Goal: Task Accomplishment & Management: Complete application form

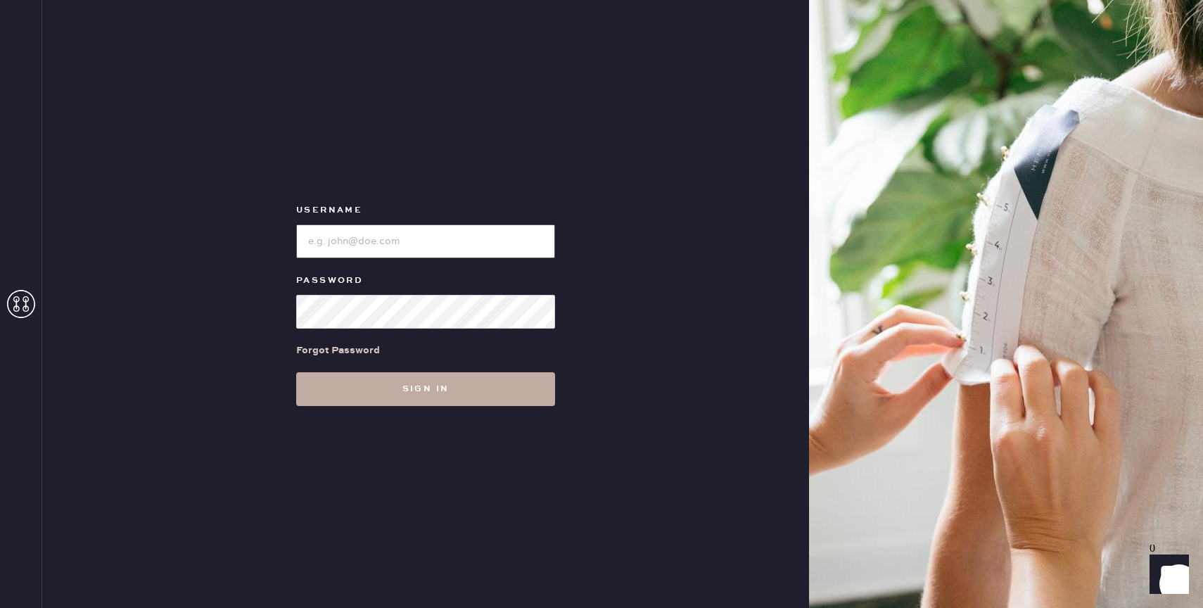
type input "reformationbond"
click at [466, 388] on button "Sign in" at bounding box center [425, 389] width 259 height 34
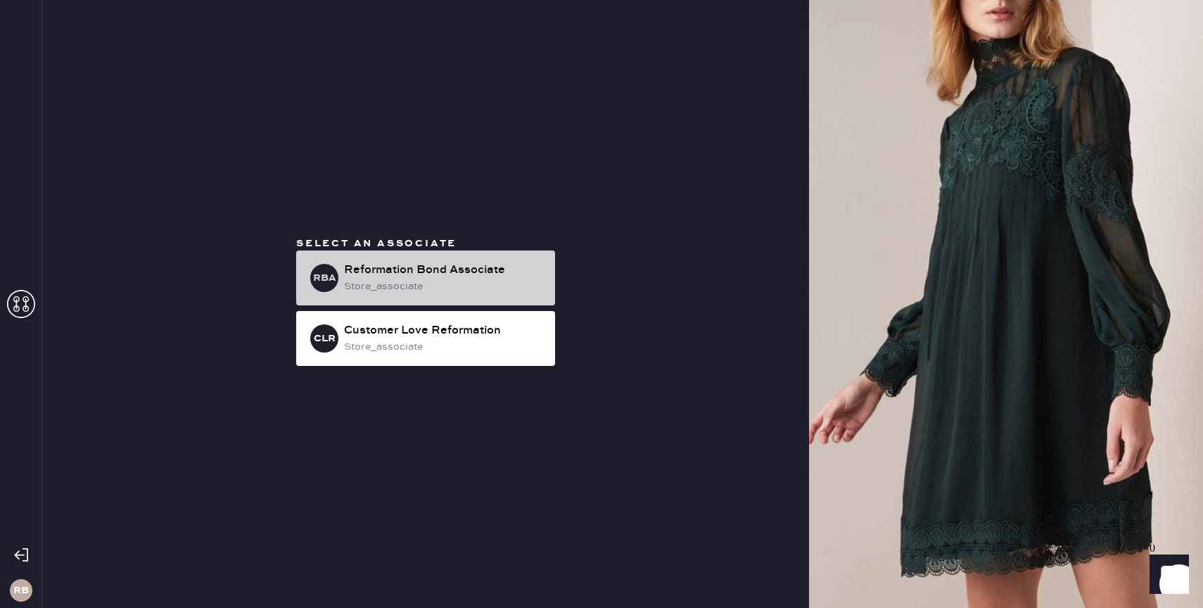
click at [457, 293] on div "store_associate" at bounding box center [444, 286] width 200 height 15
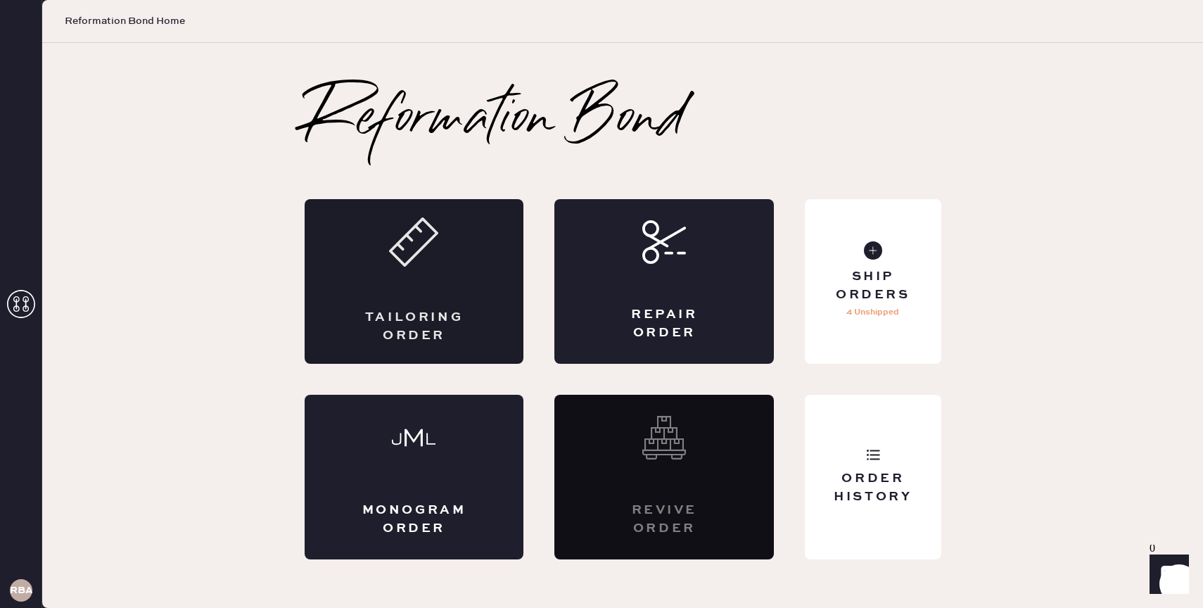
click at [452, 274] on div "Tailoring Order" at bounding box center [414, 281] width 219 height 165
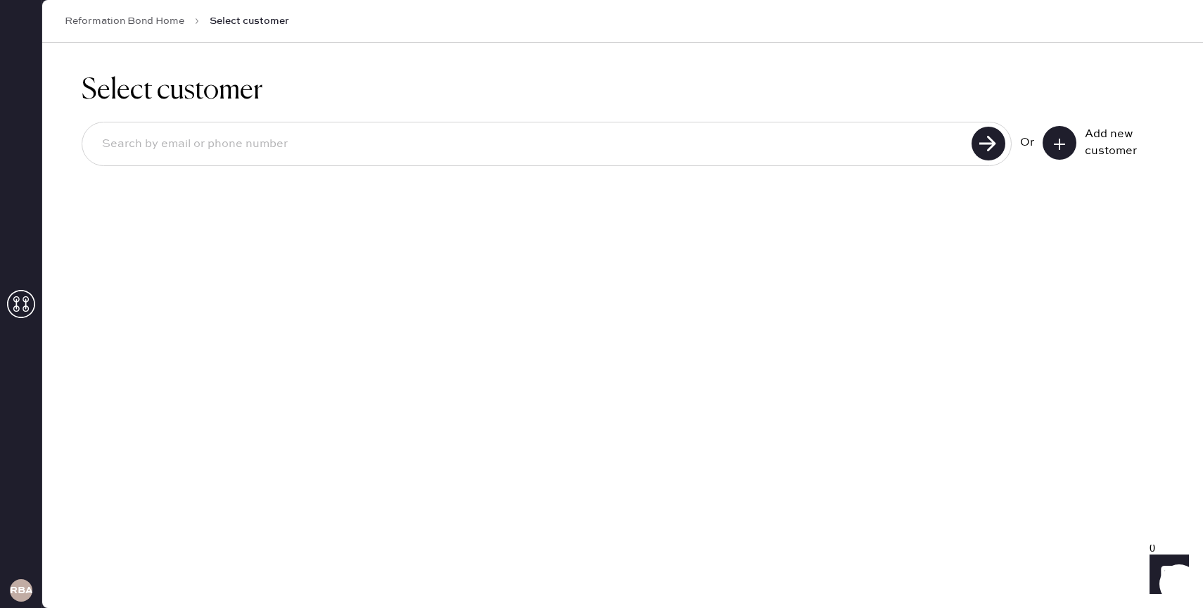
click at [1062, 141] on icon at bounding box center [1059, 144] width 14 height 14
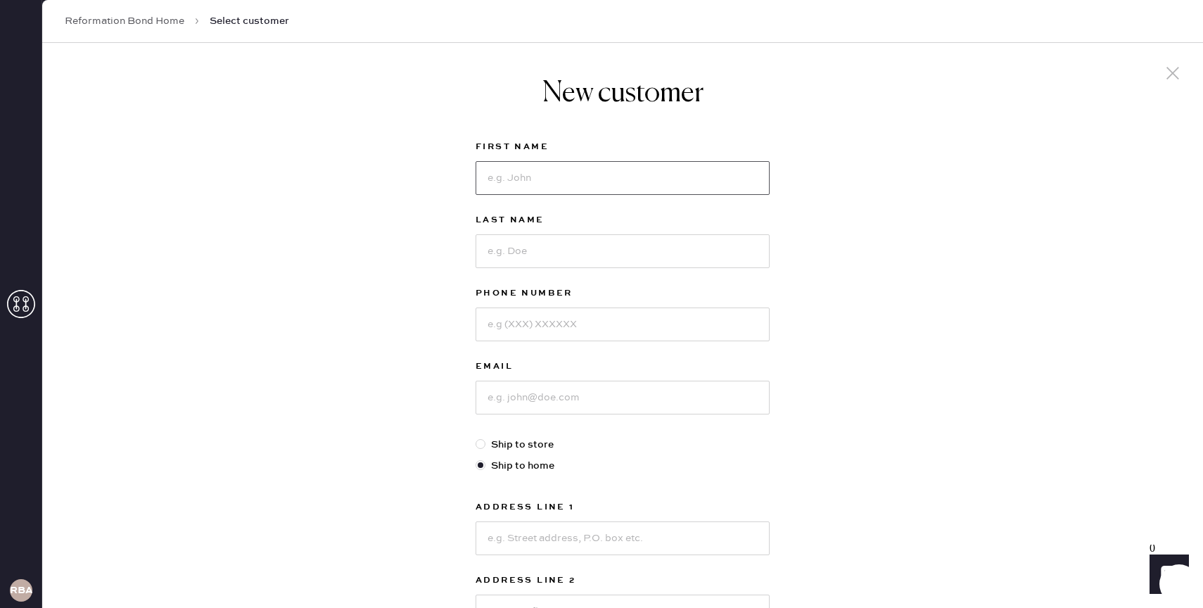
click at [747, 163] on input at bounding box center [623, 178] width 294 height 34
click at [555, 191] on input at bounding box center [623, 178] width 294 height 34
click at [954, 431] on div "New customer First Name Last Name Phone Number Email Ship to store Ship to home…" at bounding box center [622, 479] width 1161 height 872
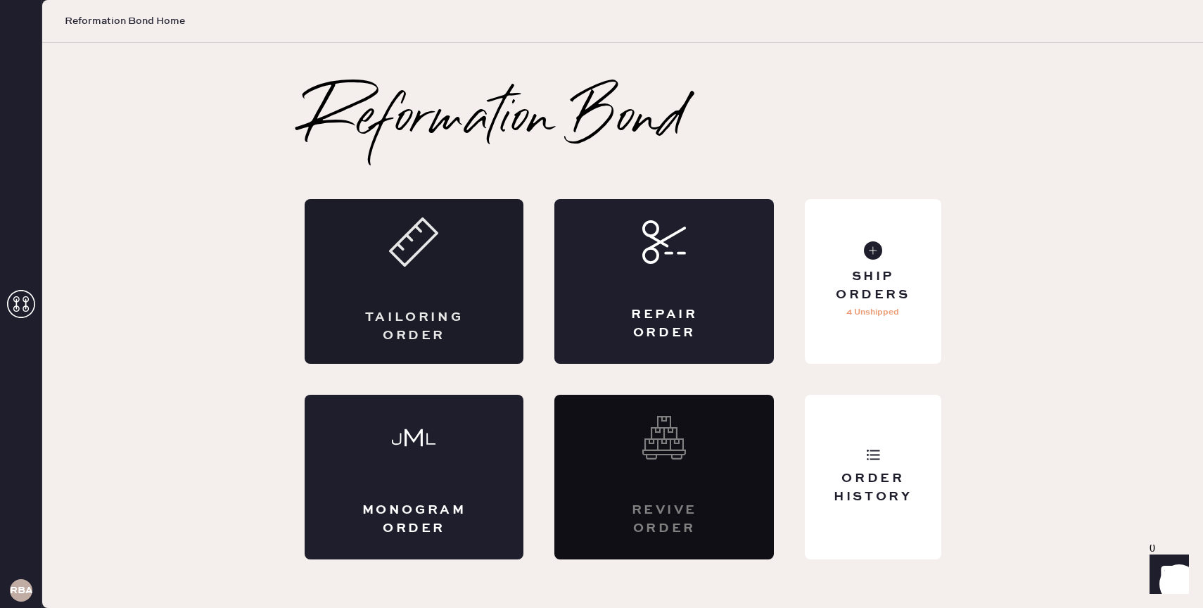
click at [429, 295] on div "Tailoring Order" at bounding box center [414, 281] width 219 height 165
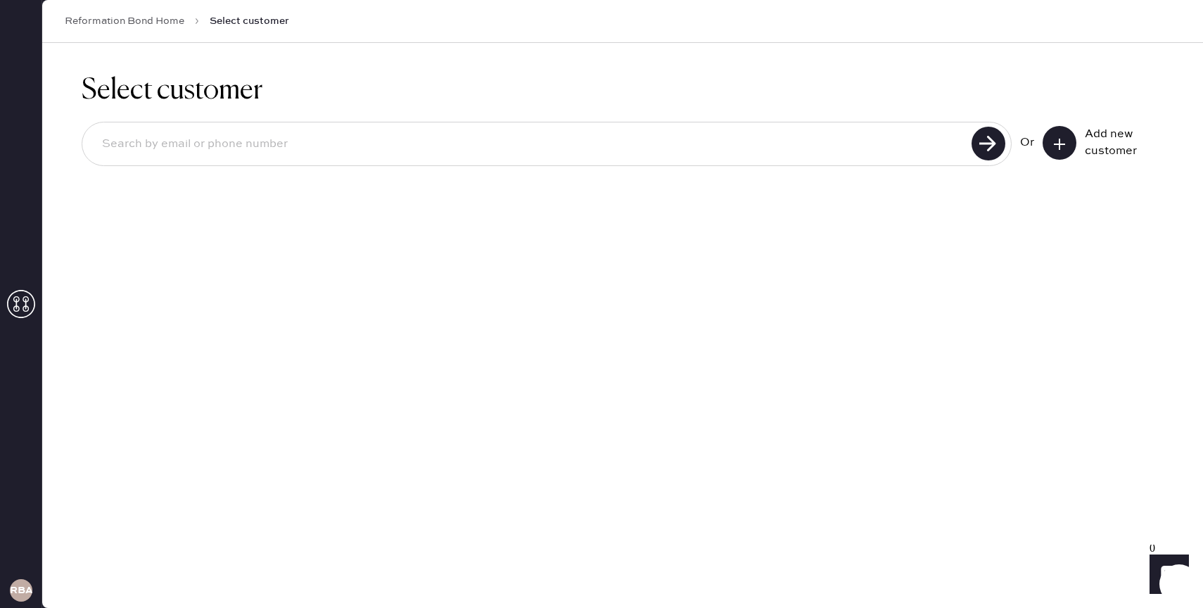
click at [1055, 145] on icon at bounding box center [1059, 144] width 14 height 14
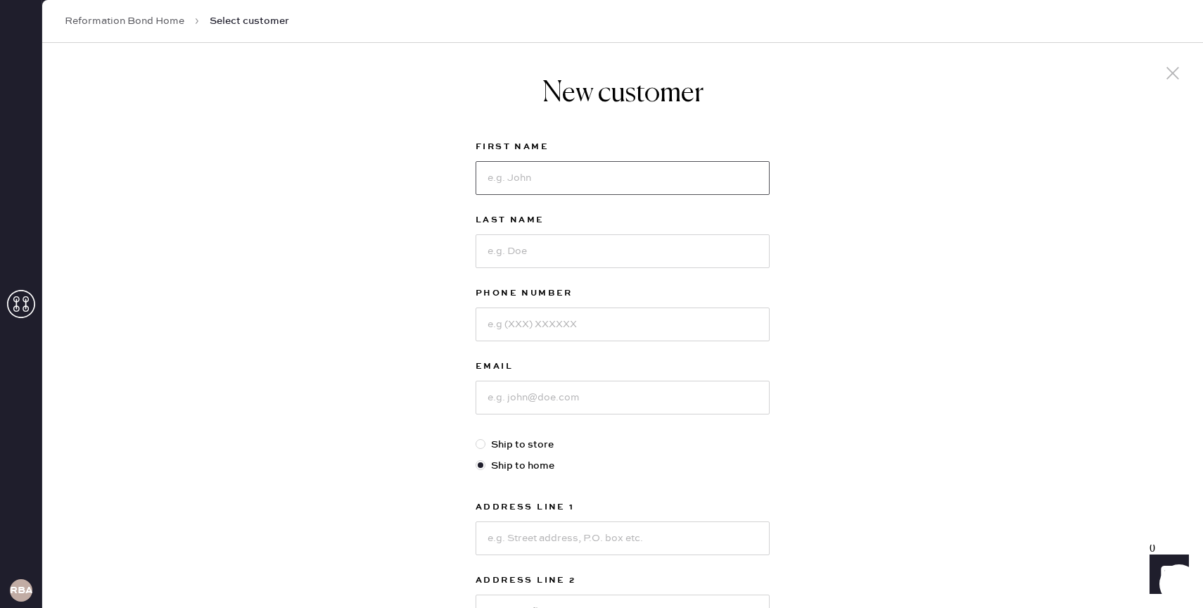
click at [686, 181] on input at bounding box center [623, 178] width 294 height 34
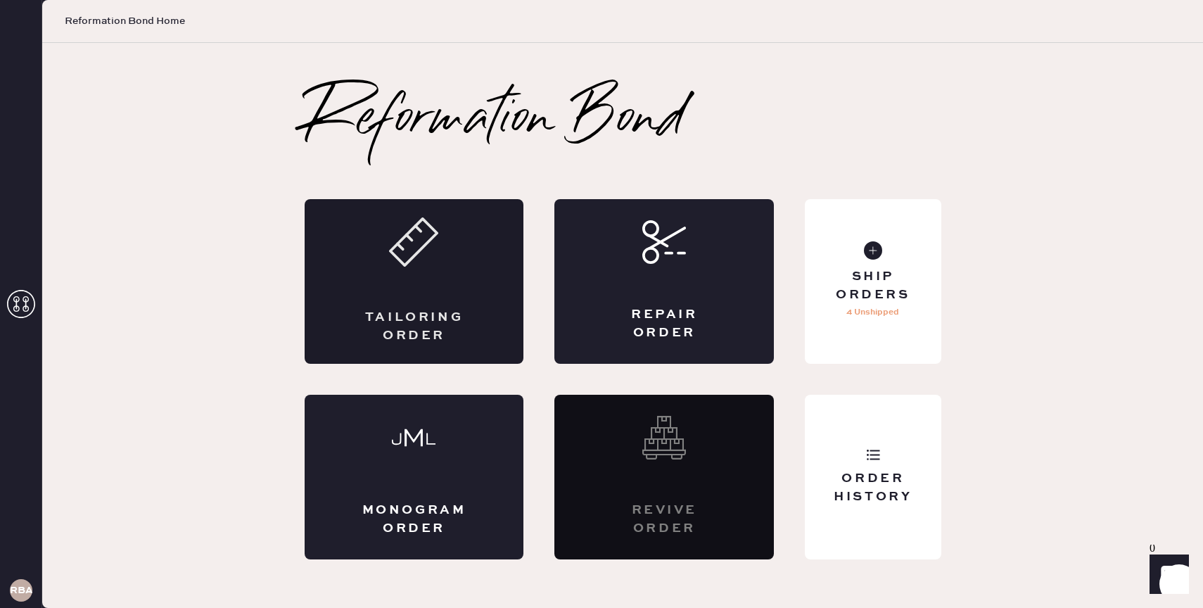
click at [373, 296] on div "Tailoring Order" at bounding box center [414, 281] width 219 height 165
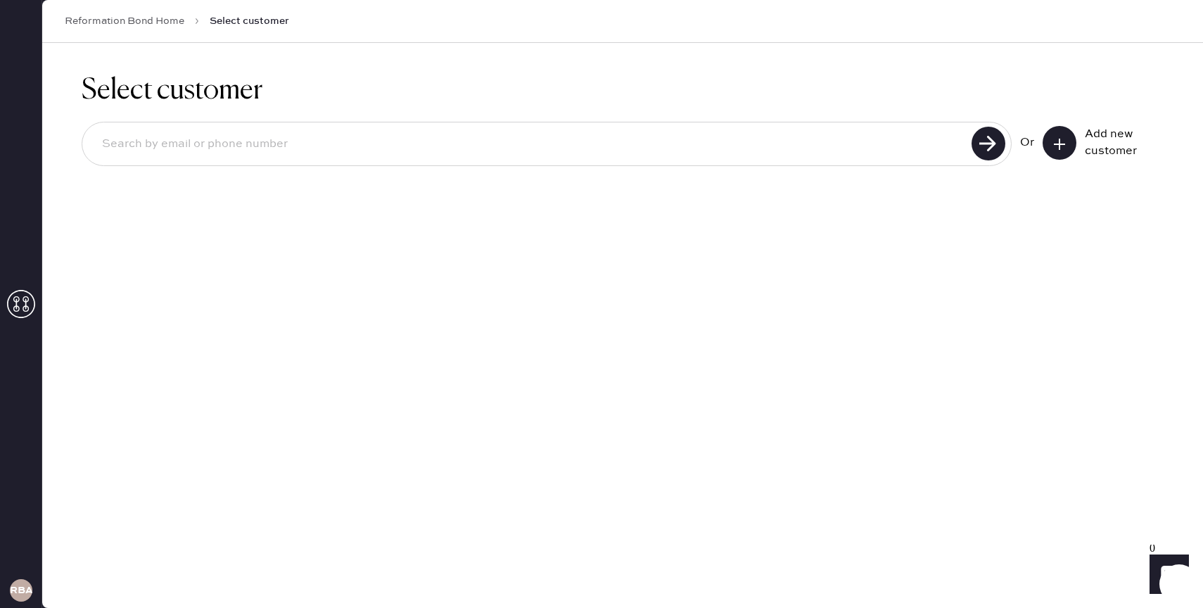
click at [334, 139] on input at bounding box center [529, 144] width 877 height 32
click at [276, 142] on input "[PERSON_NAME][EMAIL_ADDRESS][DOMAIN_NAME]" at bounding box center [529, 144] width 877 height 32
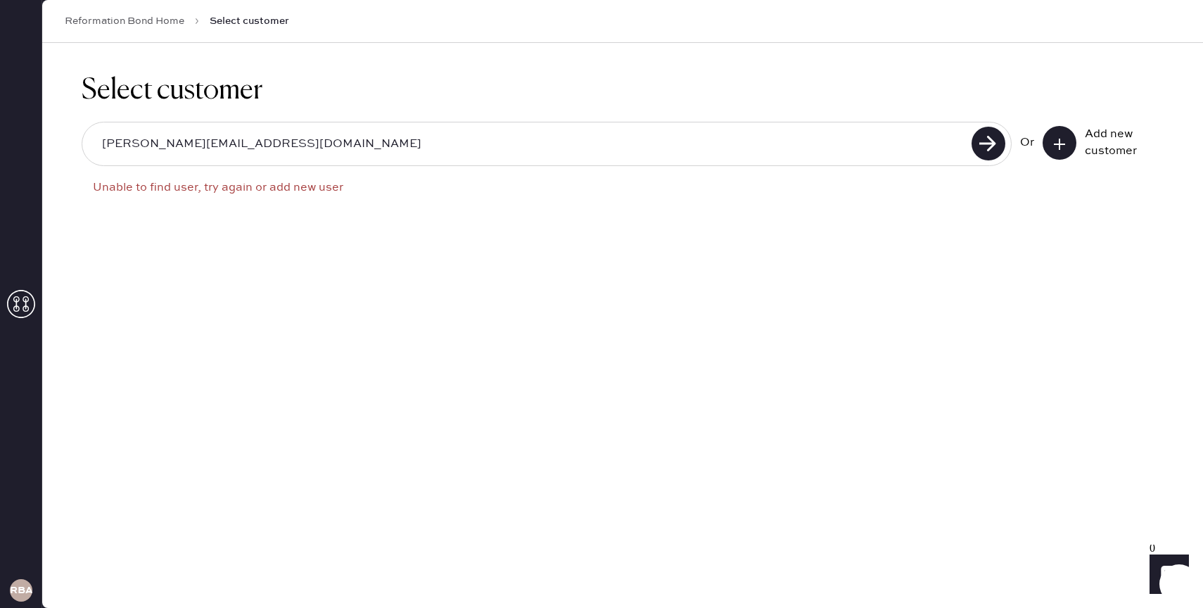
click at [136, 147] on input "[PERSON_NAME][EMAIL_ADDRESS][DOMAIN_NAME]" at bounding box center [529, 144] width 877 height 32
click at [166, 146] on input "[EMAIL_ADDRESS][DOMAIN_NAME]" at bounding box center [529, 144] width 877 height 32
click at [248, 146] on input "[EMAIL_ADDRESS][DOMAIN_NAME]" at bounding box center [529, 144] width 877 height 32
type input "[EMAIL_ADDRESS][DOMAIN_NAME]"
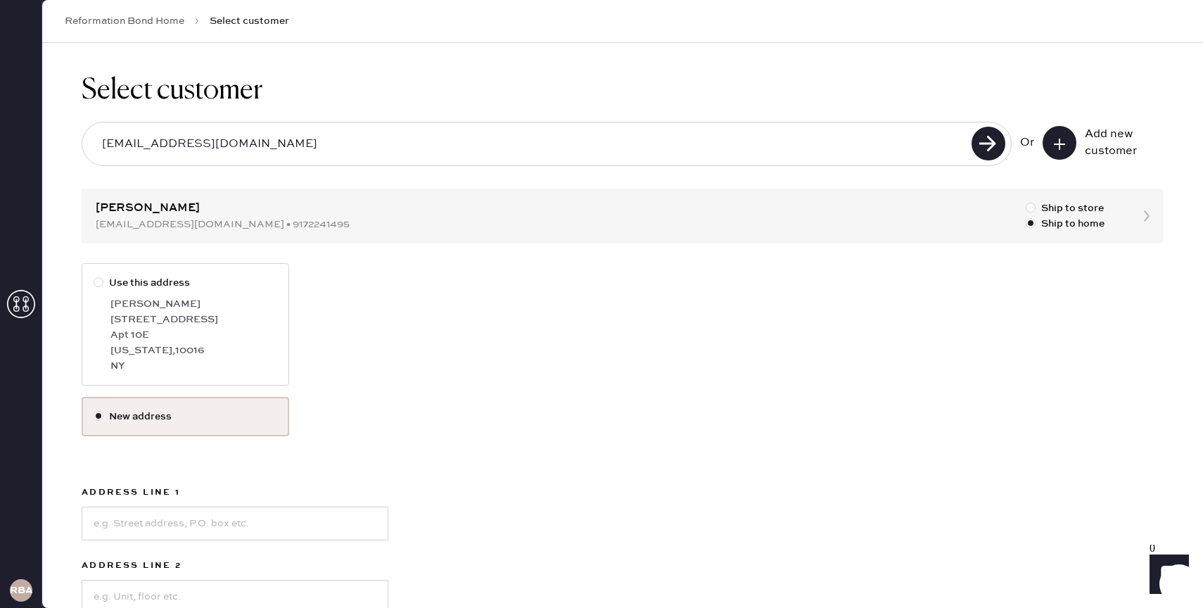
click at [243, 325] on div "[STREET_ADDRESS]" at bounding box center [193, 319] width 167 height 15
click at [94, 276] on input "Use this address" at bounding box center [94, 275] width 1 height 1
radio input "true"
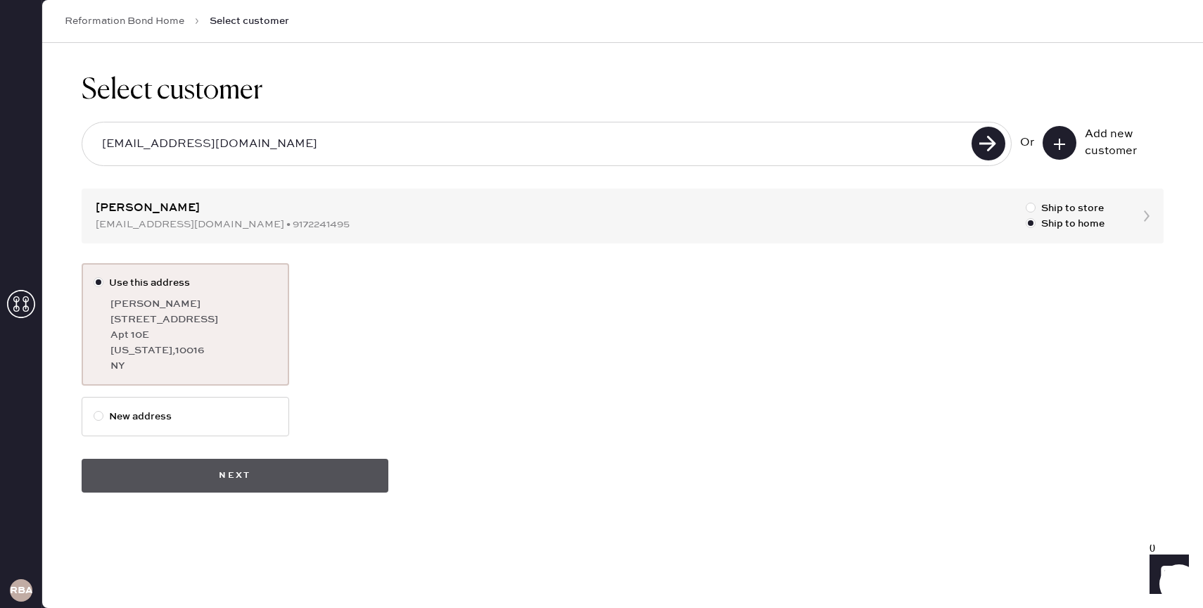
click at [285, 469] on button "Next" at bounding box center [235, 476] width 307 height 34
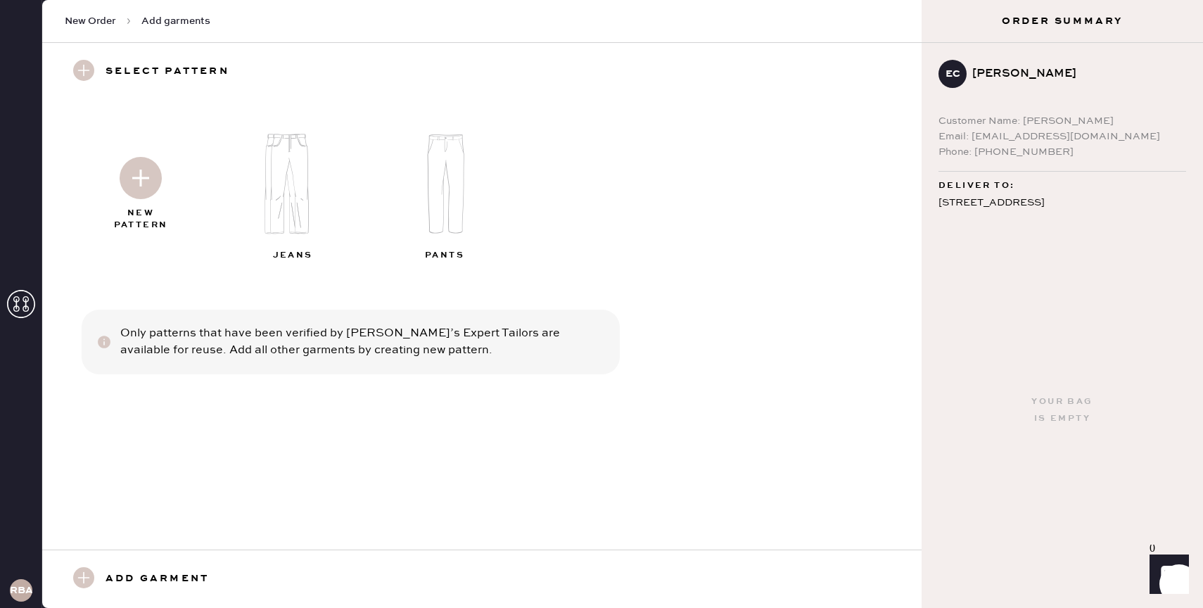
click at [136, 190] on img at bounding box center [141, 178] width 42 height 42
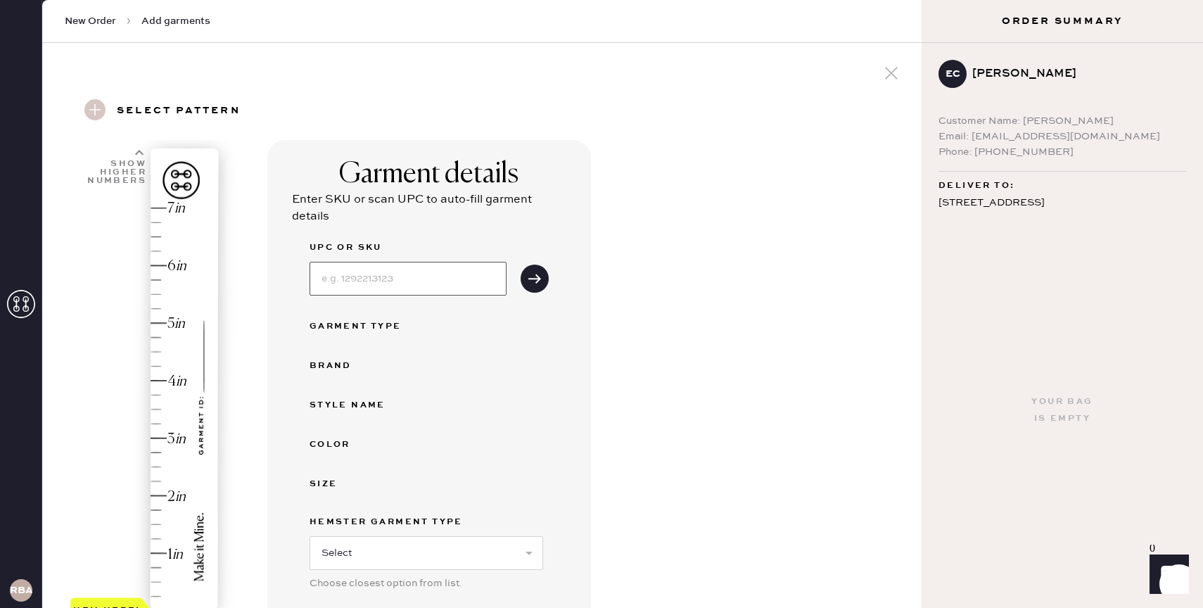
click at [394, 282] on input at bounding box center [408, 279] width 197 height 34
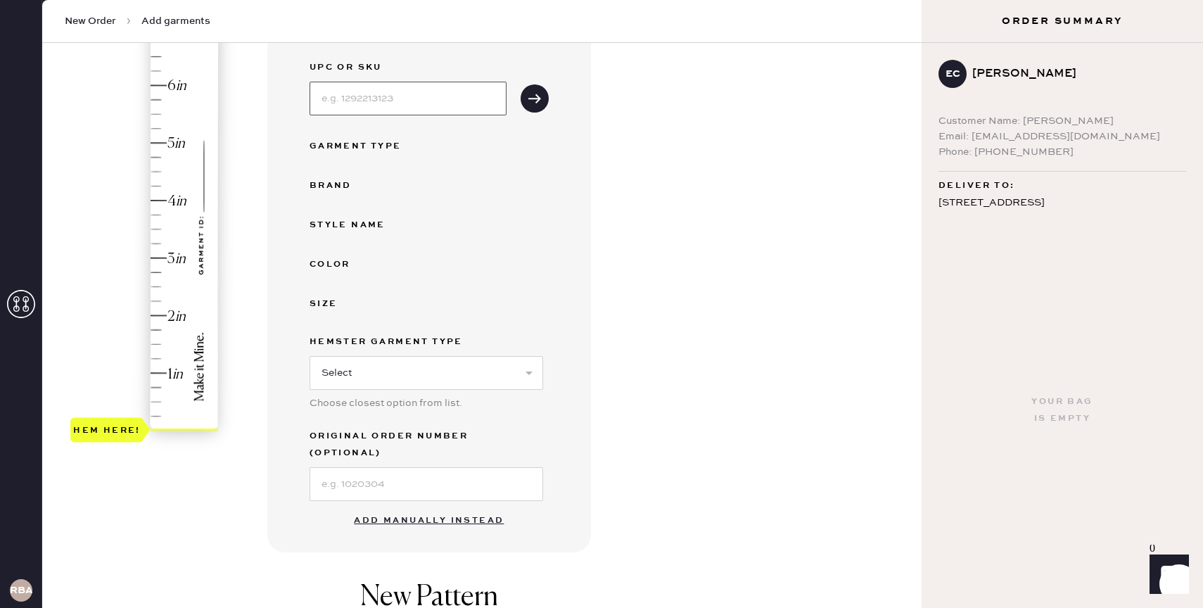
scroll to position [260, 0]
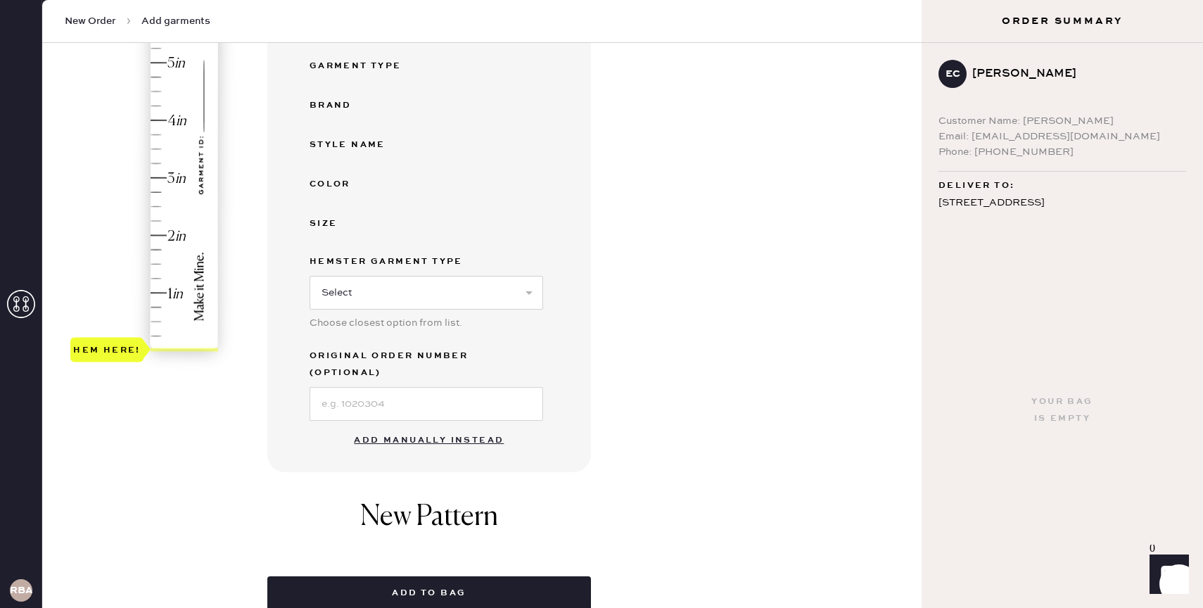
click at [409, 426] on button "Add manually instead" at bounding box center [428, 440] width 167 height 28
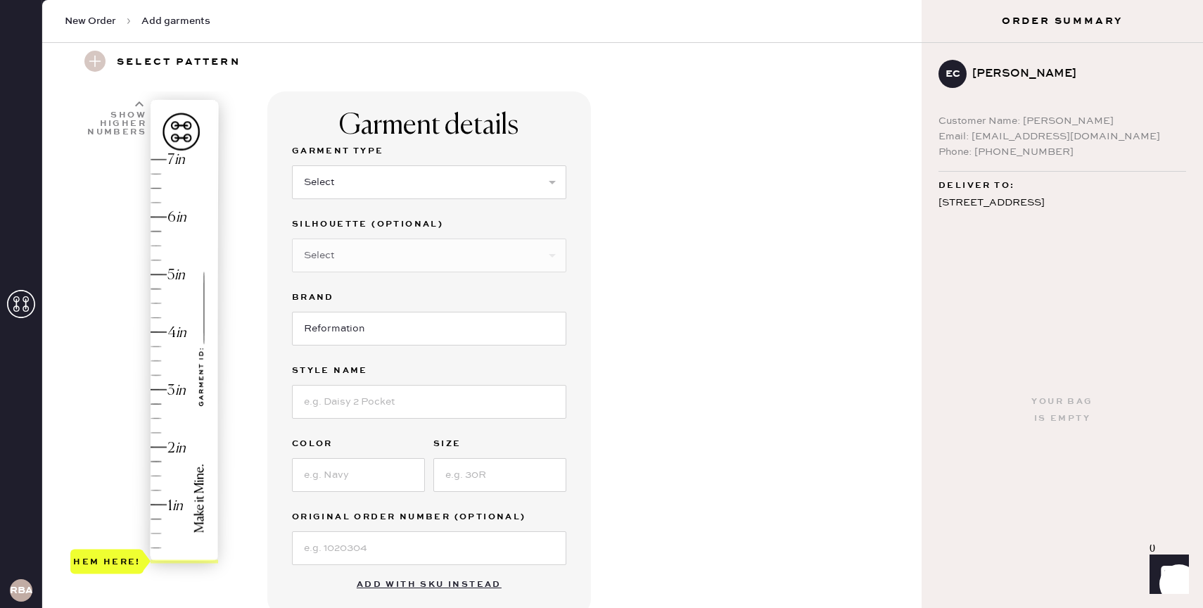
scroll to position [0, 0]
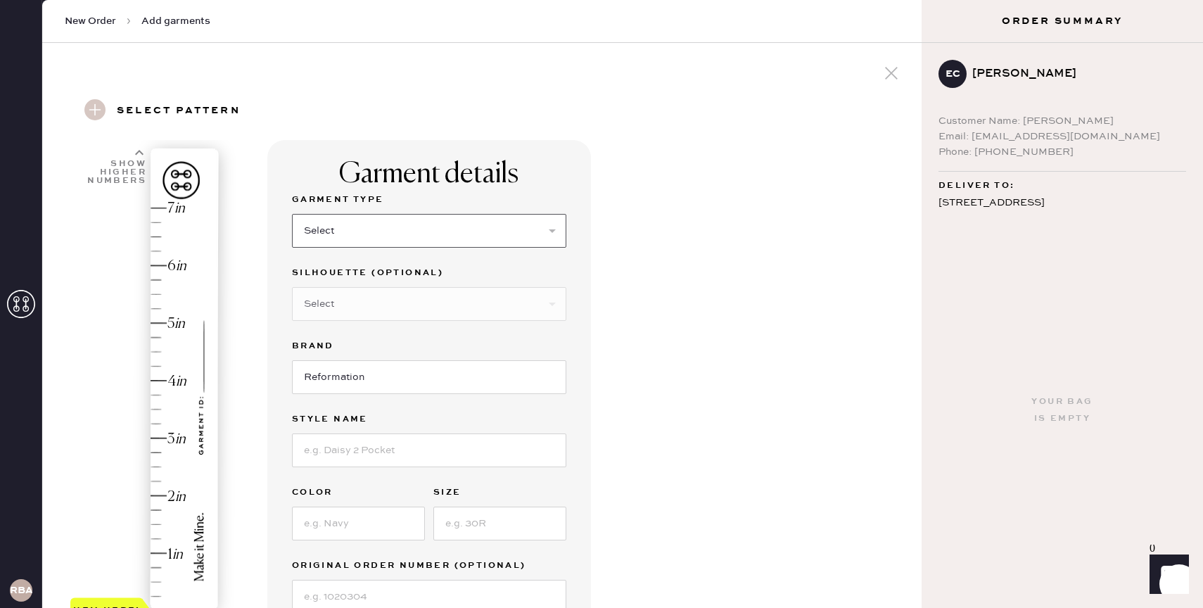
click at [474, 224] on select "Select Basic Skirt Jeans Leggings Pants Shorts Basic Sleeved Dress Basic Sleeve…" at bounding box center [429, 231] width 274 height 34
select select "2"
click at [375, 449] on input at bounding box center [429, 450] width 274 height 34
type input "[PERSON_NAME] High Rise"
click at [350, 529] on input at bounding box center [358, 524] width 133 height 34
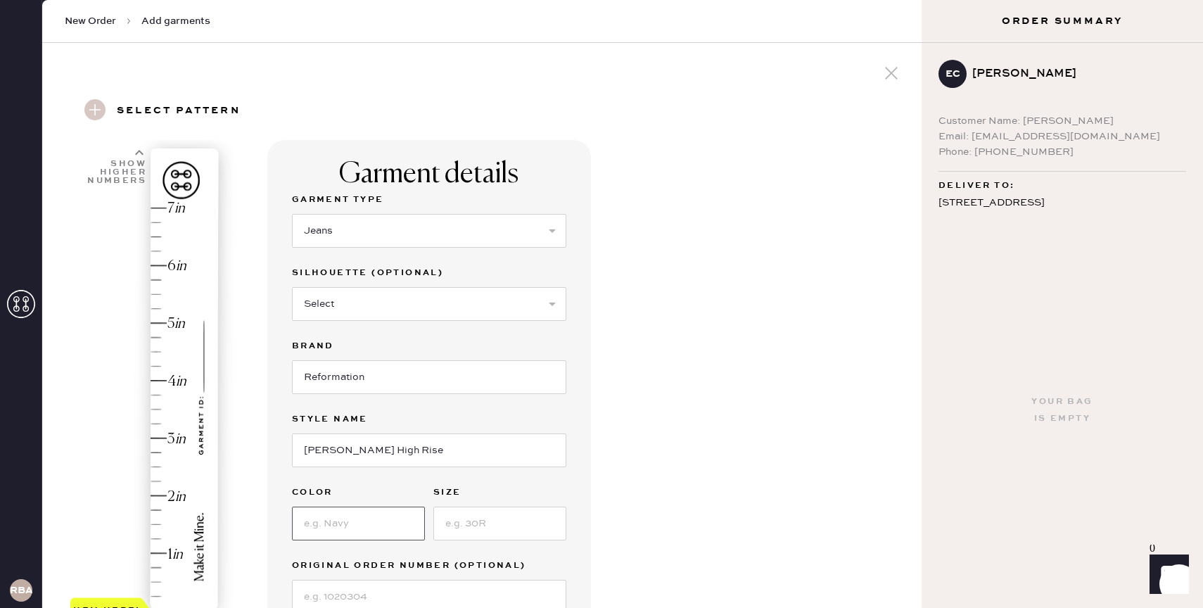
type input "s"
type input "j"
type input "bejeweled"
click at [466, 529] on input at bounding box center [499, 524] width 133 height 34
type input "27"
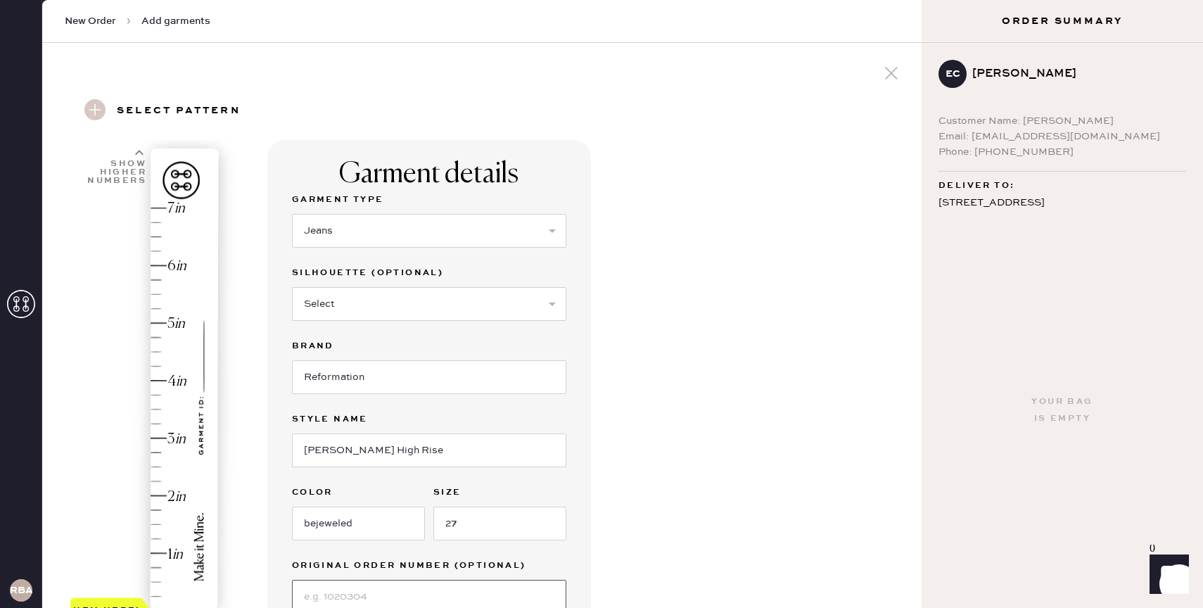
click at [411, 587] on input at bounding box center [429, 597] width 274 height 34
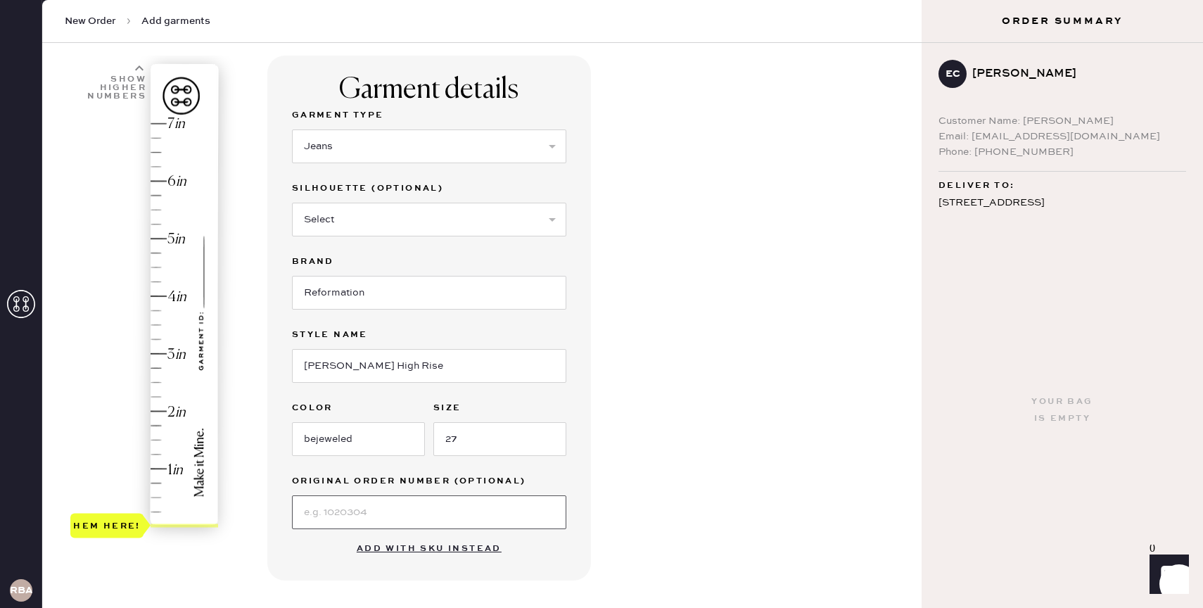
scroll to position [85, 0]
type input "1.75"
drag, startPoint x: 115, startPoint y: 525, endPoint x: 118, endPoint y: 423, distance: 102.0
click at [119, 426] on div "Hem here!" at bounding box center [107, 424] width 68 height 17
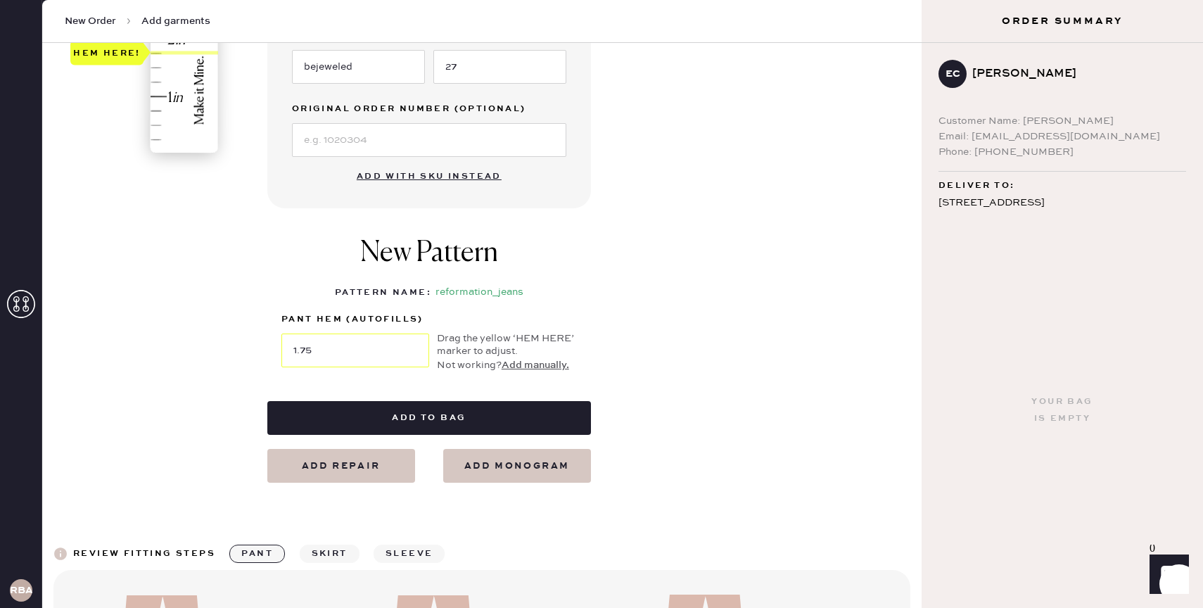
scroll to position [480, 0]
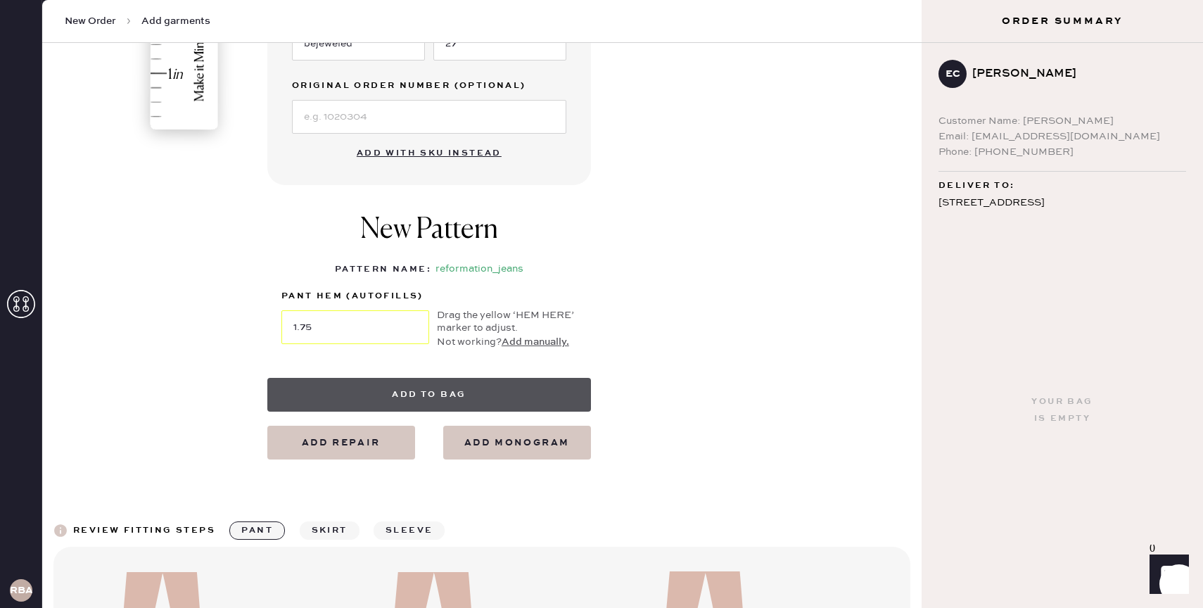
click at [479, 398] on button "Add to bag" at bounding box center [429, 395] width 324 height 34
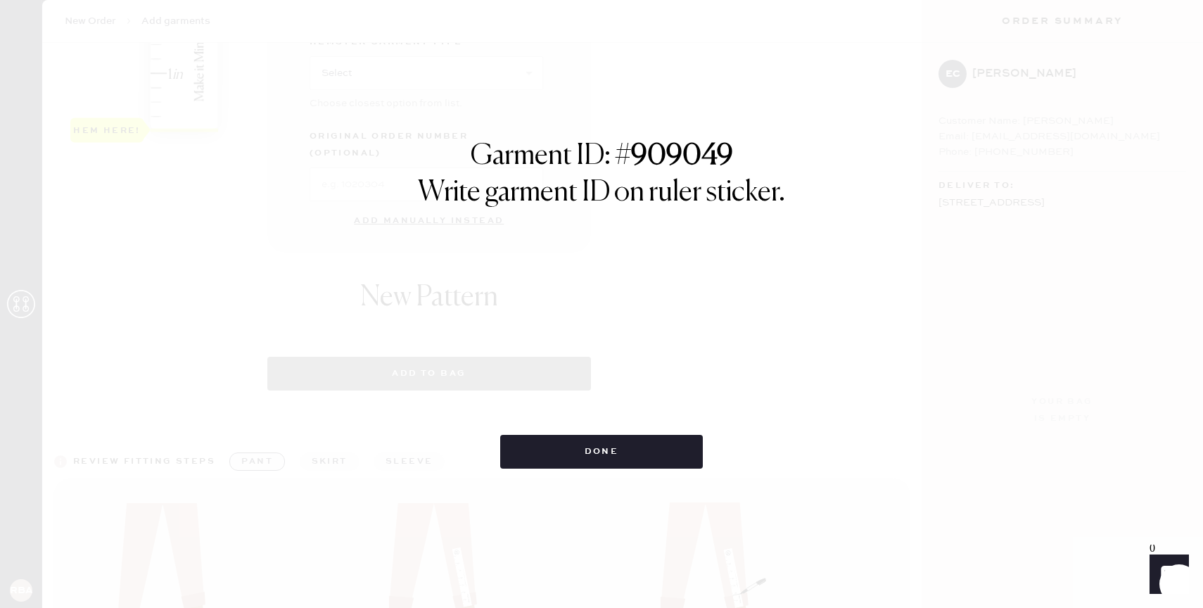
select select "2"
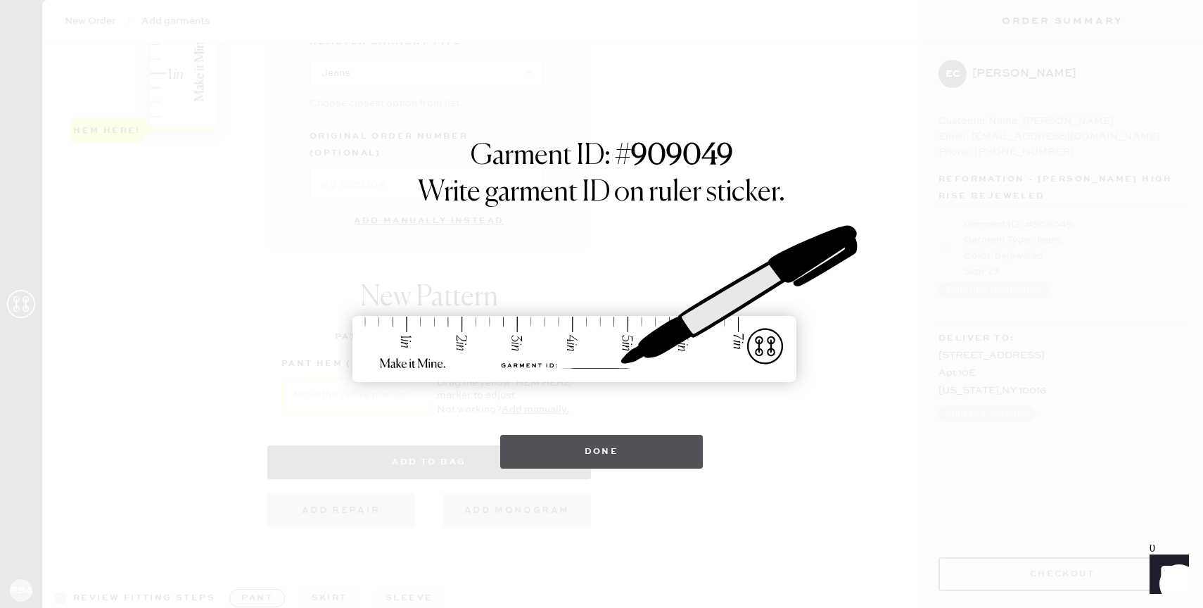
click at [686, 459] on button "Done" at bounding box center [601, 452] width 203 height 34
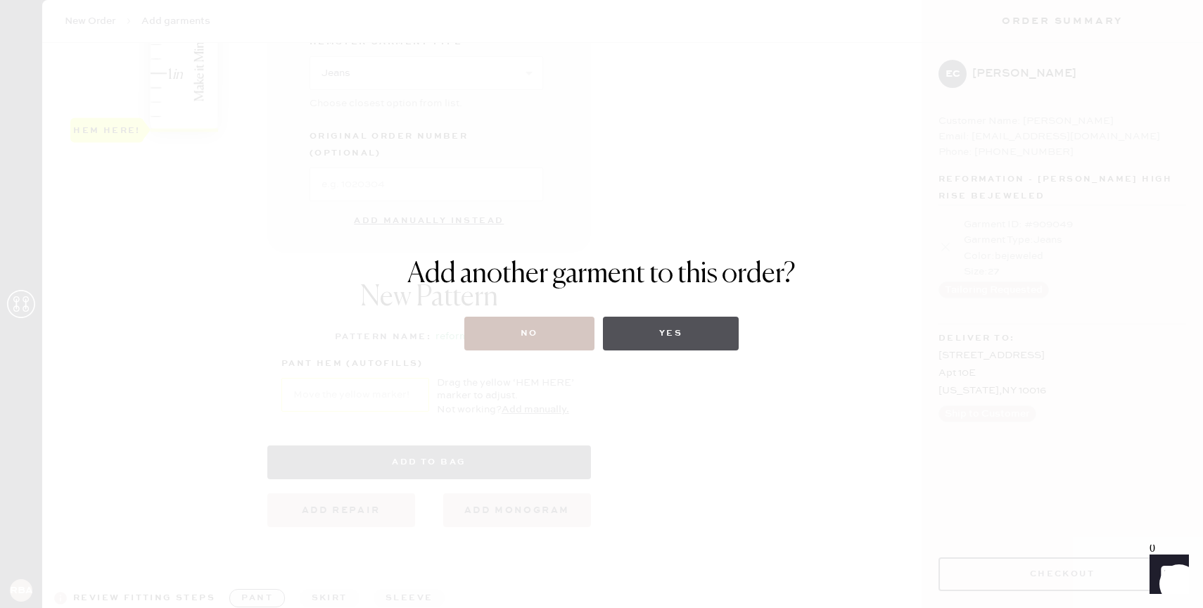
click at [702, 338] on button "Yes" at bounding box center [671, 334] width 136 height 34
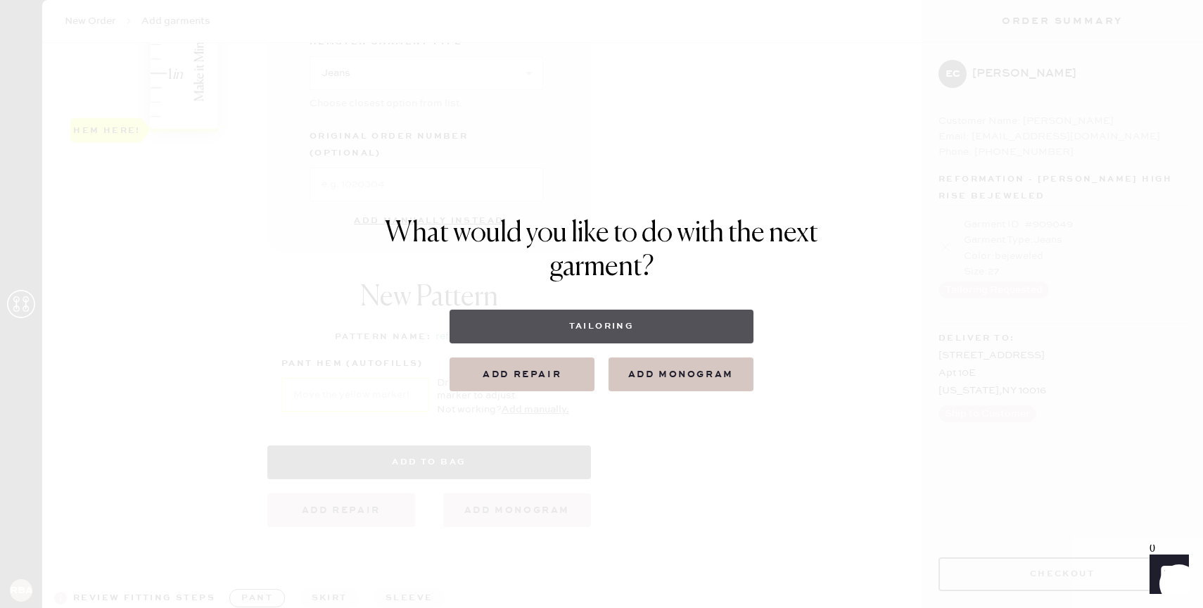
click at [629, 322] on button "Tailoring" at bounding box center [601, 327] width 303 height 34
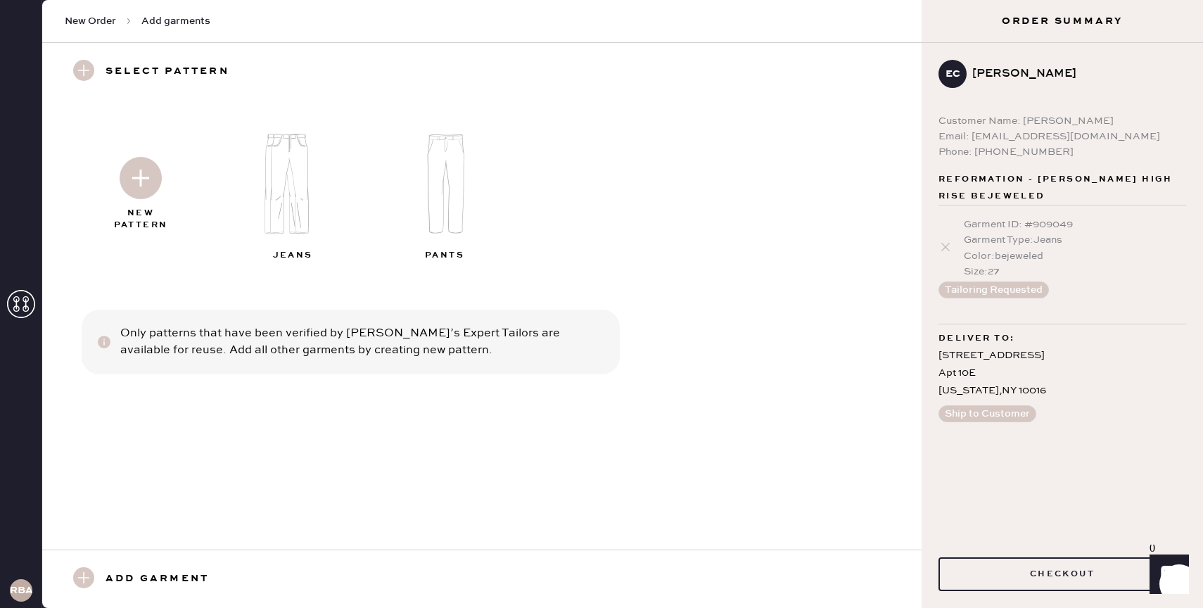
click at [151, 189] on img at bounding box center [141, 178] width 42 height 42
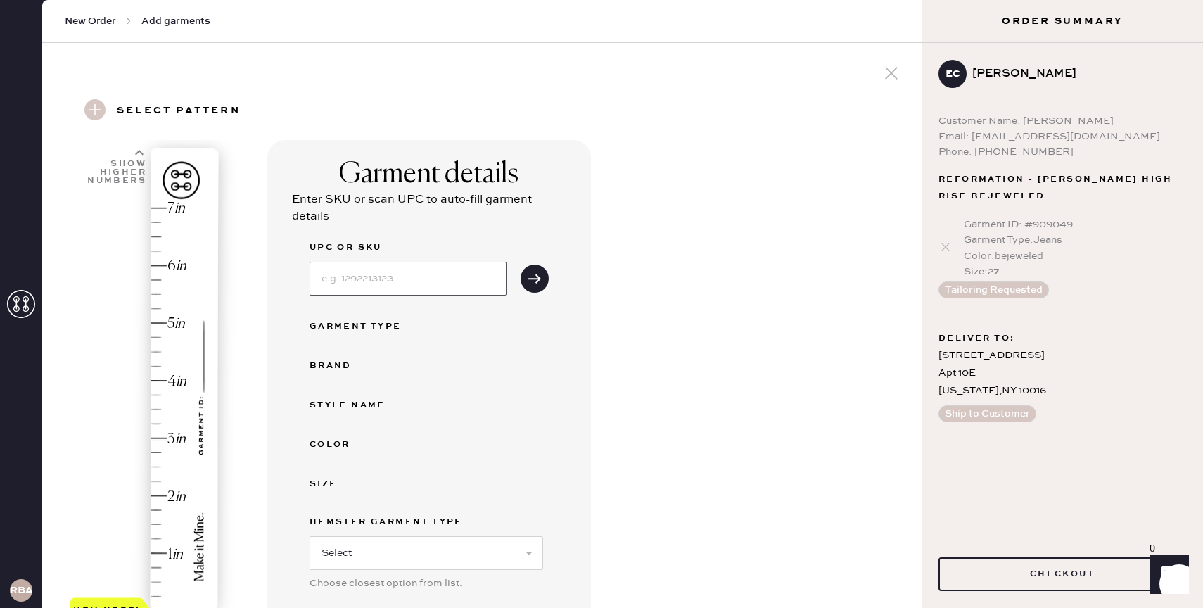
click at [395, 283] on input at bounding box center [408, 279] width 197 height 34
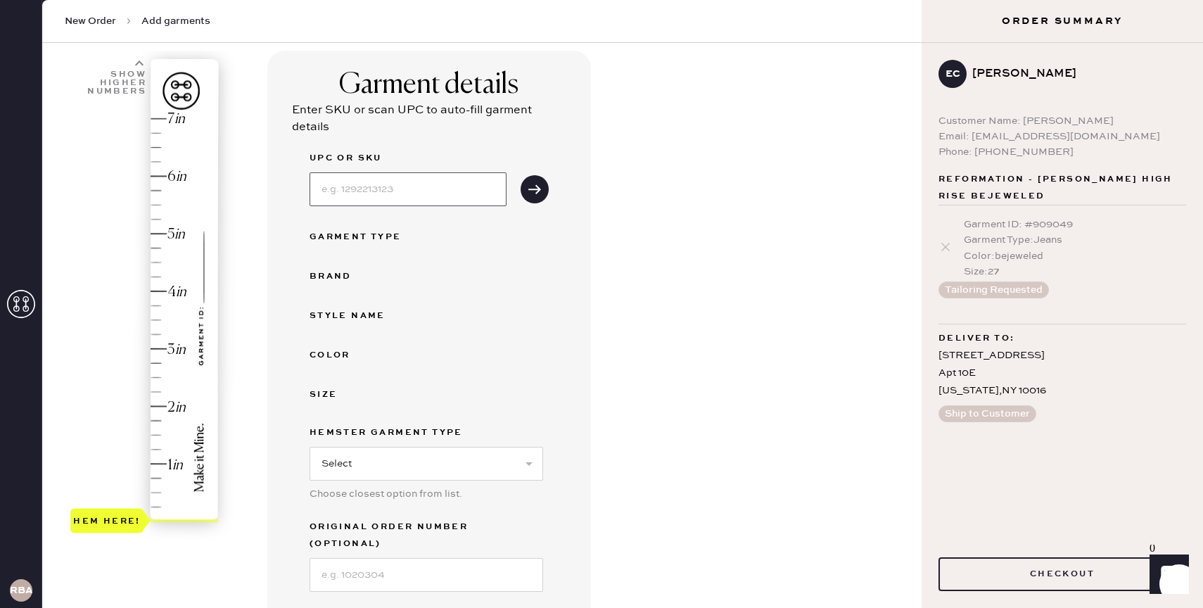
scroll to position [404, 0]
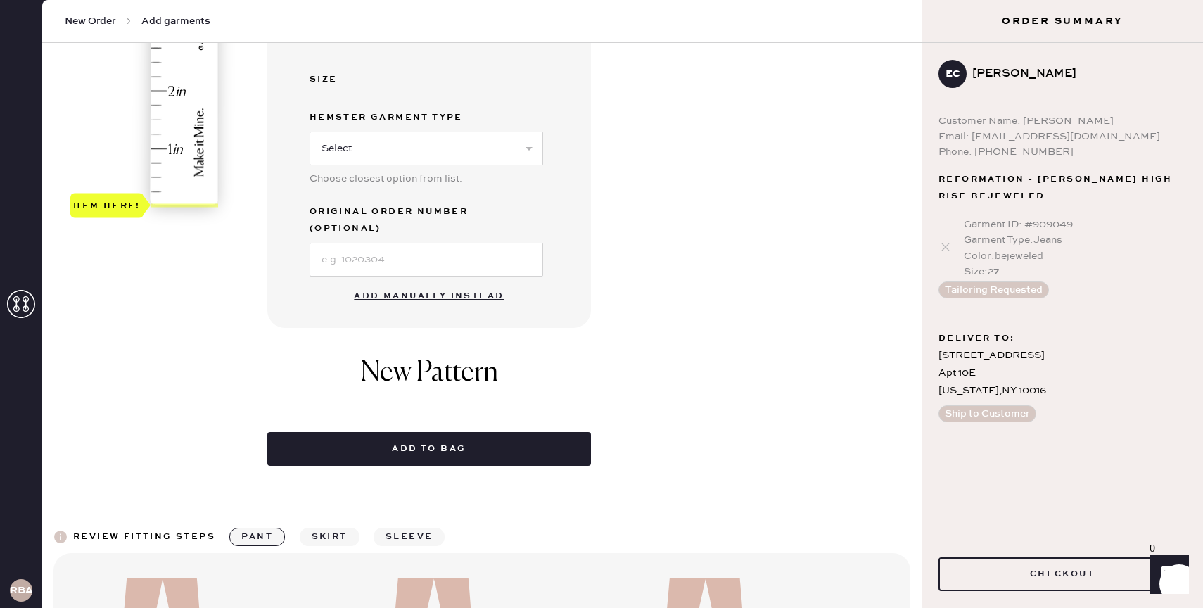
click at [433, 282] on button "Add manually instead" at bounding box center [428, 296] width 167 height 28
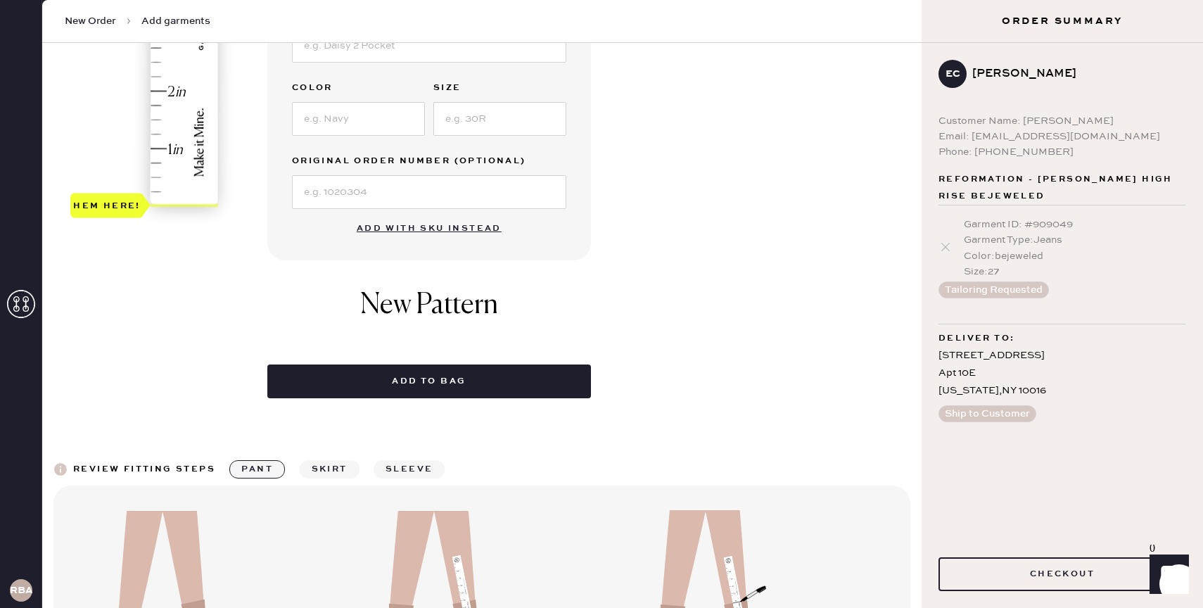
scroll to position [0, 0]
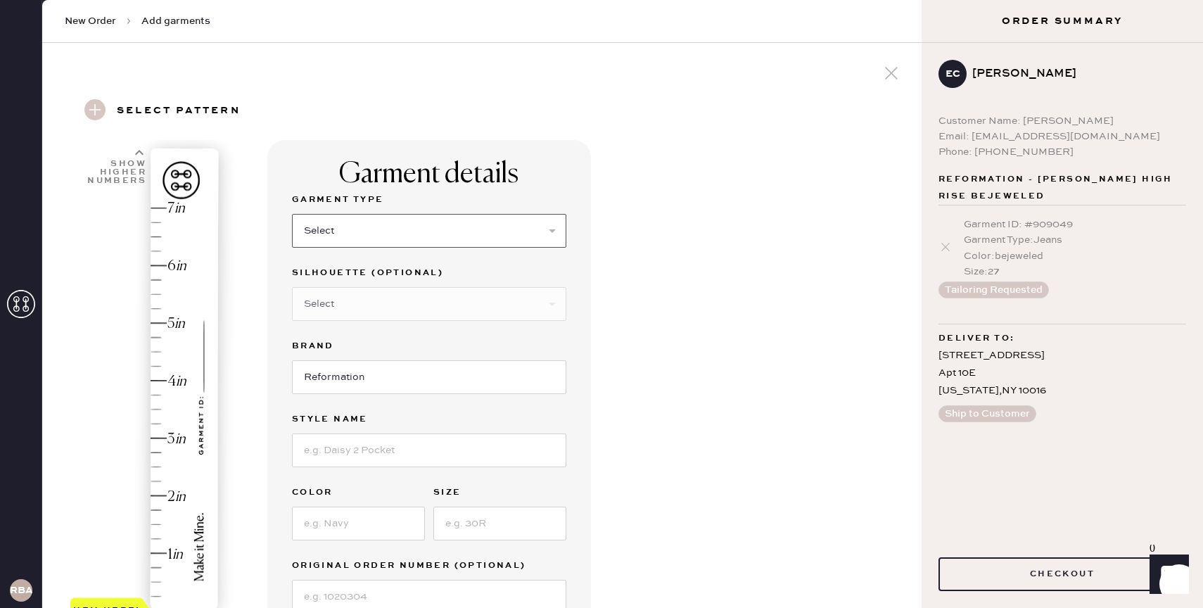
click at [383, 217] on select "Select Basic Skirt Jeans Leggings Pants Shorts Basic Sleeved Dress Basic Sleeve…" at bounding box center [429, 231] width 274 height 34
select select "13"
click at [354, 451] on input at bounding box center [429, 450] width 274 height 34
type input "Belle"
click at [345, 521] on input at bounding box center [358, 524] width 133 height 34
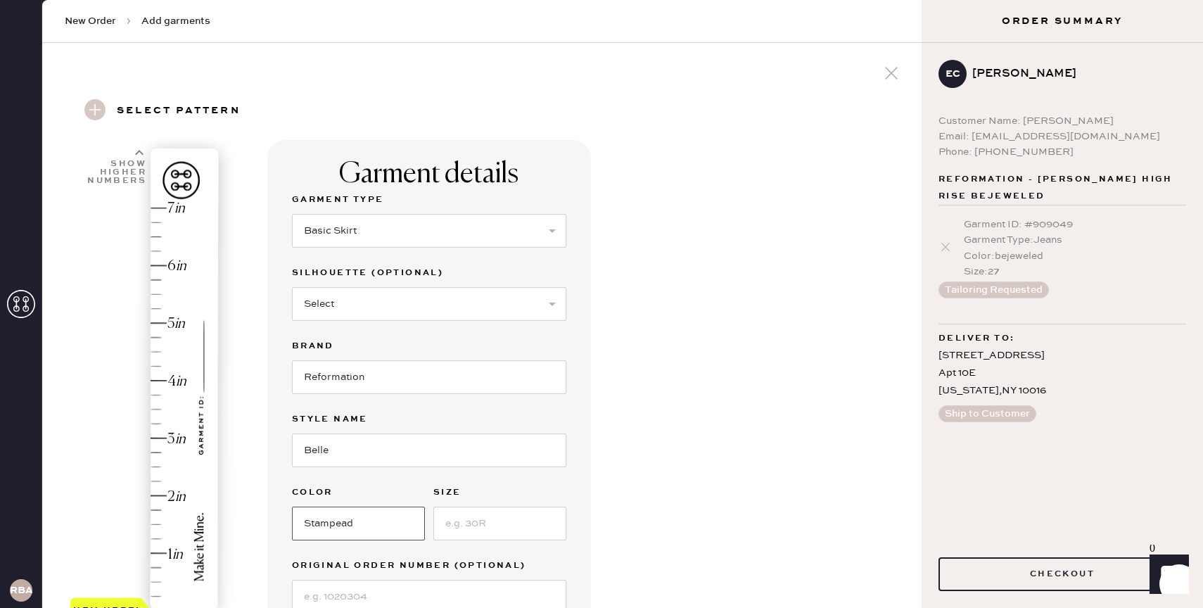
type input "Stampead"
click at [462, 539] on input at bounding box center [499, 524] width 133 height 34
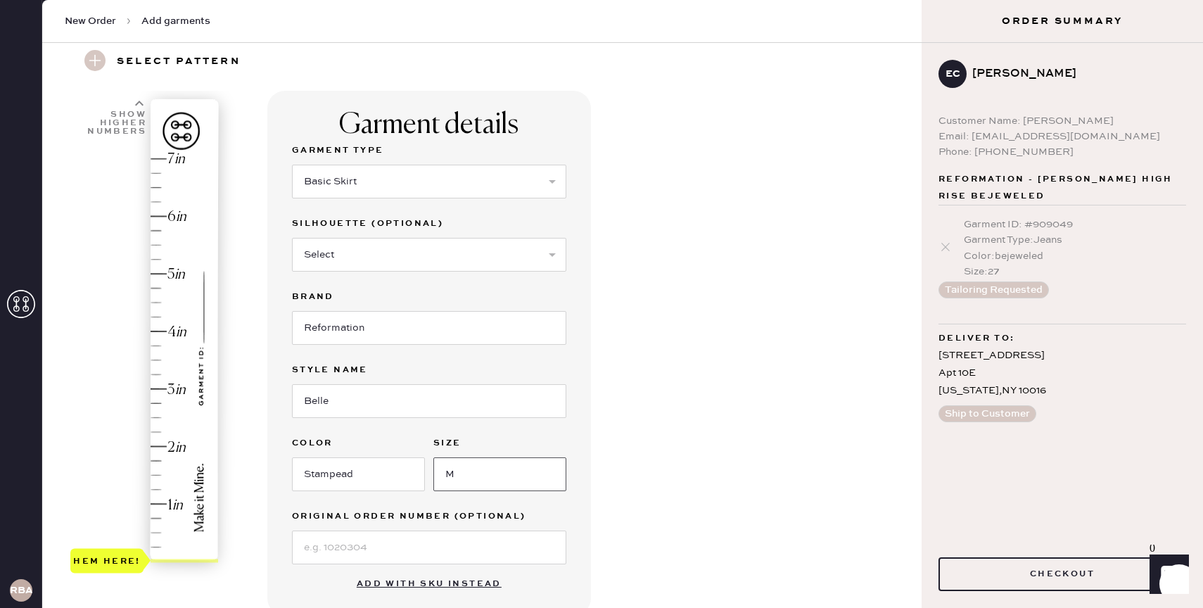
scroll to position [55, 0]
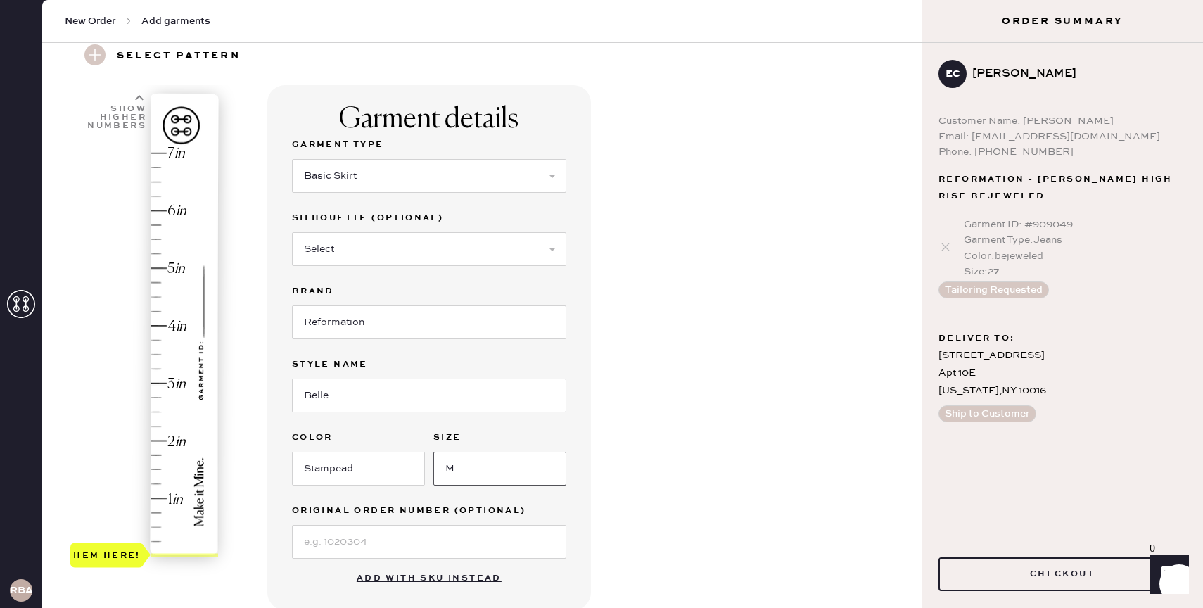
type input "M"
type input "3.25"
drag, startPoint x: 96, startPoint y: 552, endPoint x: 127, endPoint y: 371, distance: 184.1
click at [127, 371] on div "Hem here!" at bounding box center [107, 368] width 68 height 17
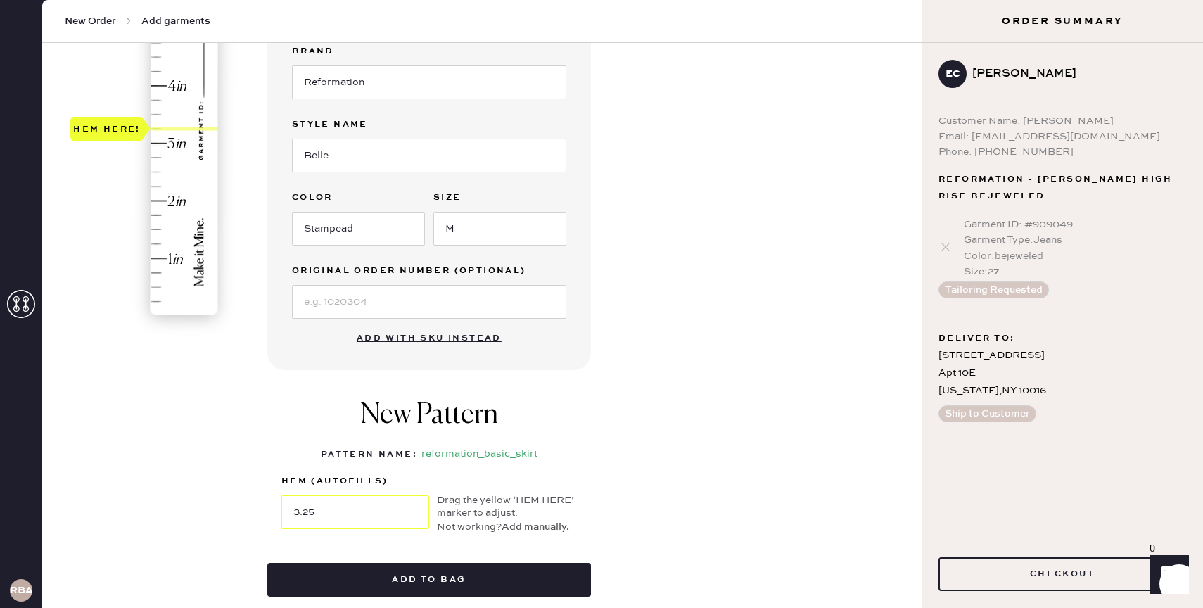
scroll to position [421, 0]
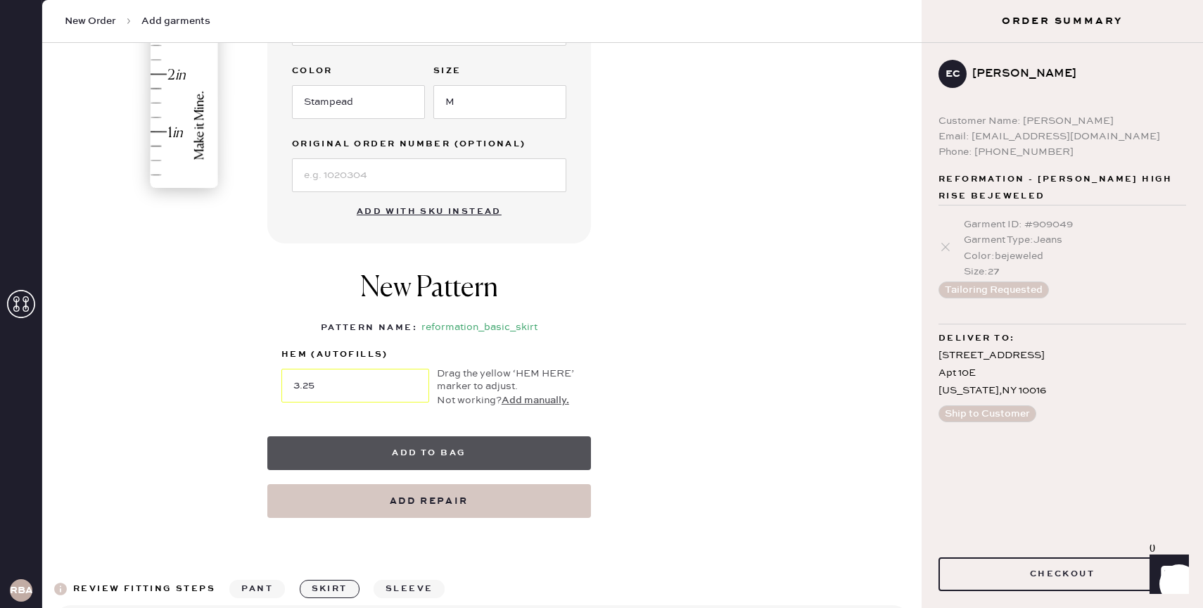
click at [474, 449] on button "Add to bag" at bounding box center [429, 453] width 324 height 34
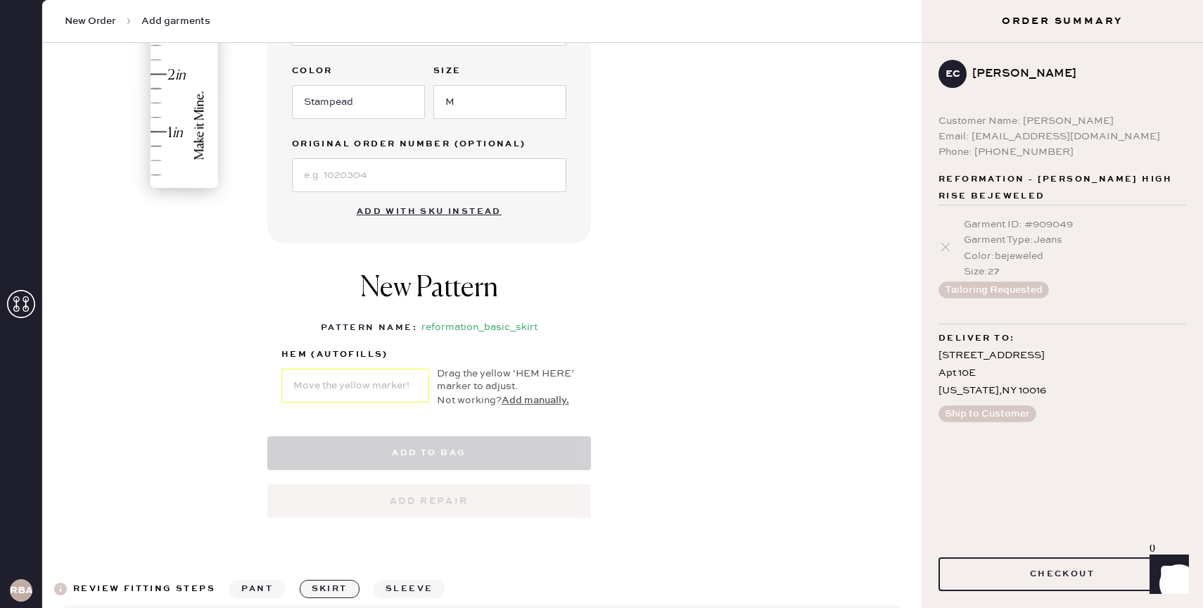
select select "13"
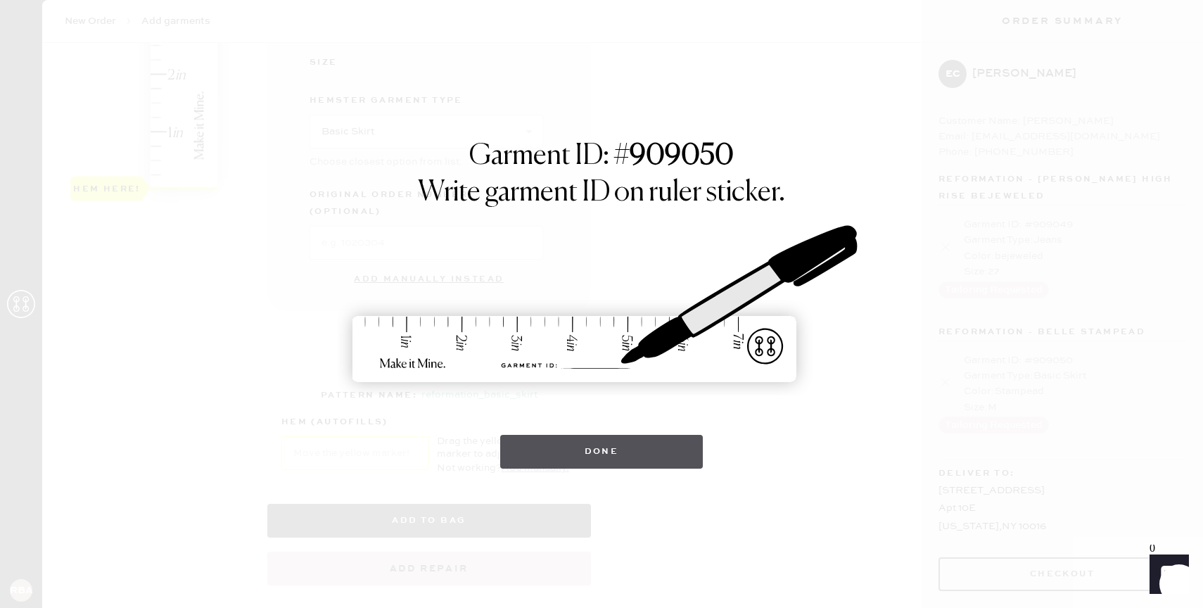
click at [673, 440] on button "Done" at bounding box center [601, 452] width 203 height 34
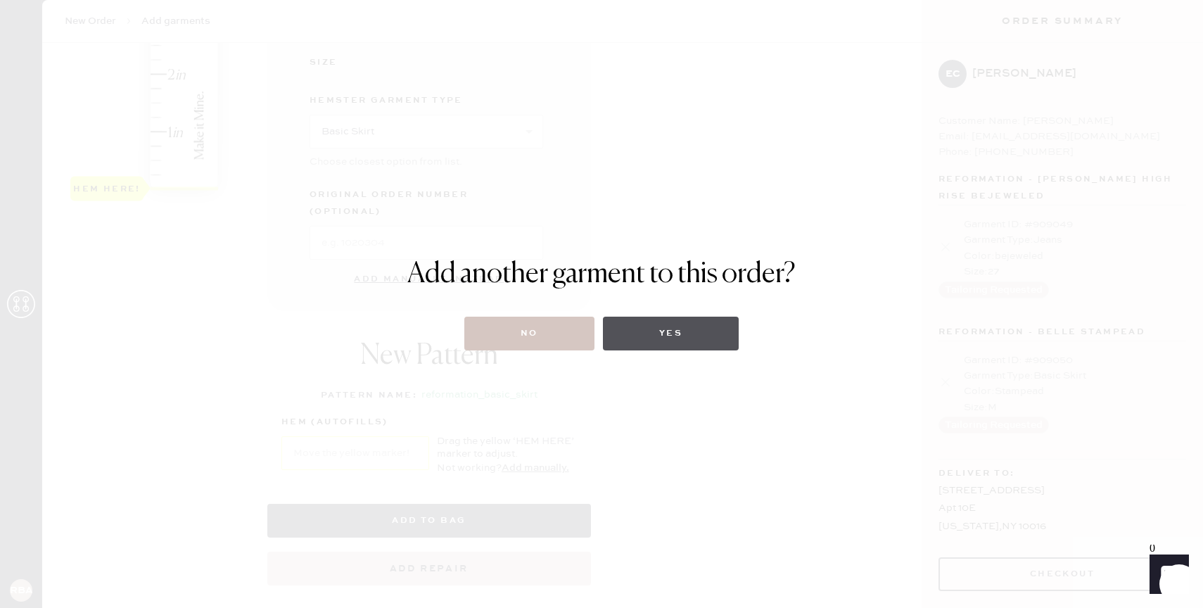
click at [694, 337] on button "Yes" at bounding box center [671, 334] width 136 height 34
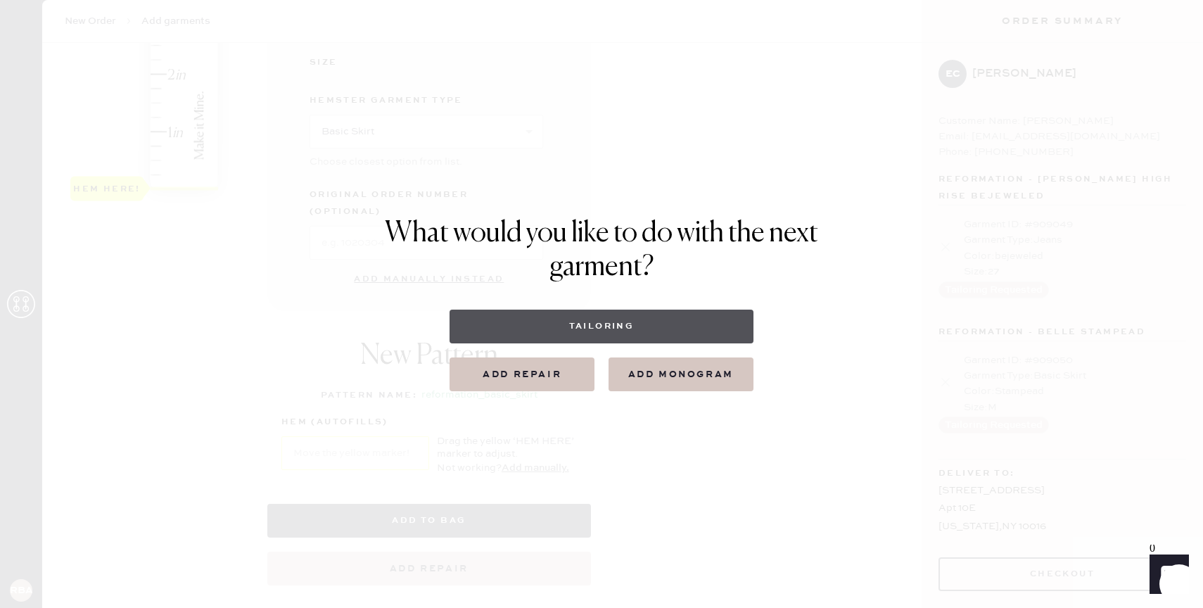
click at [631, 322] on button "Tailoring" at bounding box center [601, 327] width 303 height 34
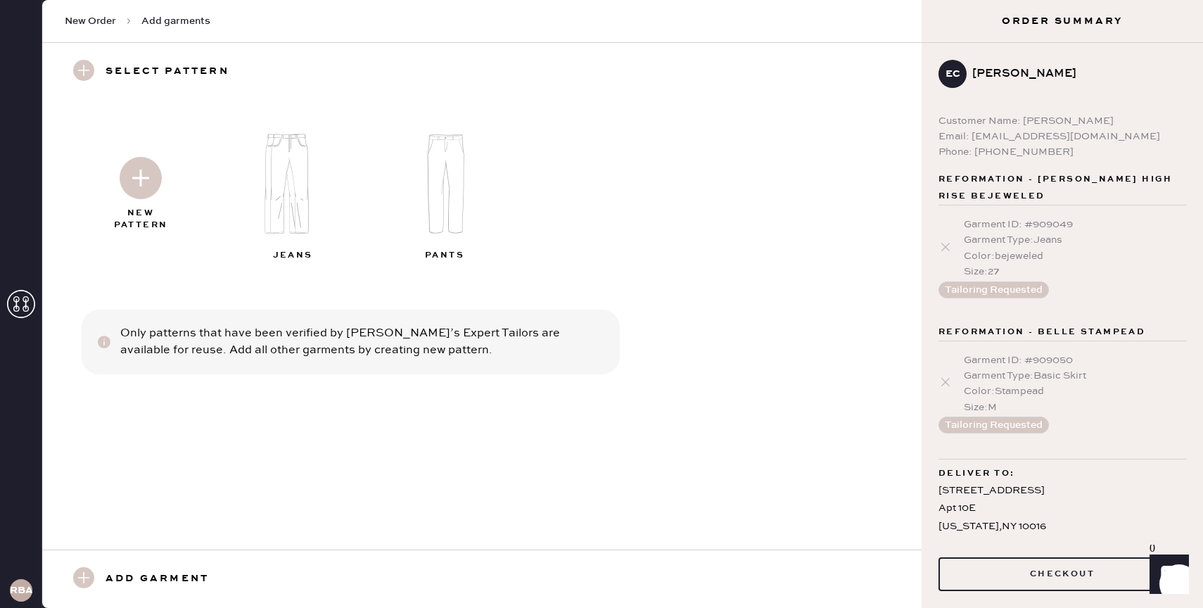
click at [136, 172] on img at bounding box center [141, 178] width 42 height 42
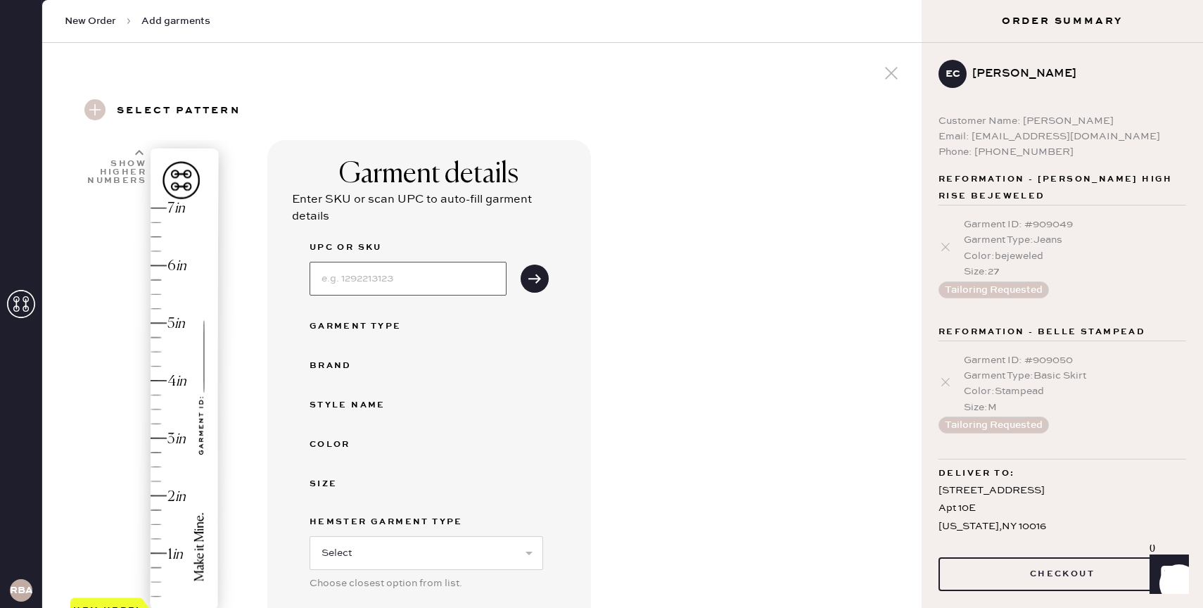
click at [359, 268] on input at bounding box center [408, 279] width 197 height 34
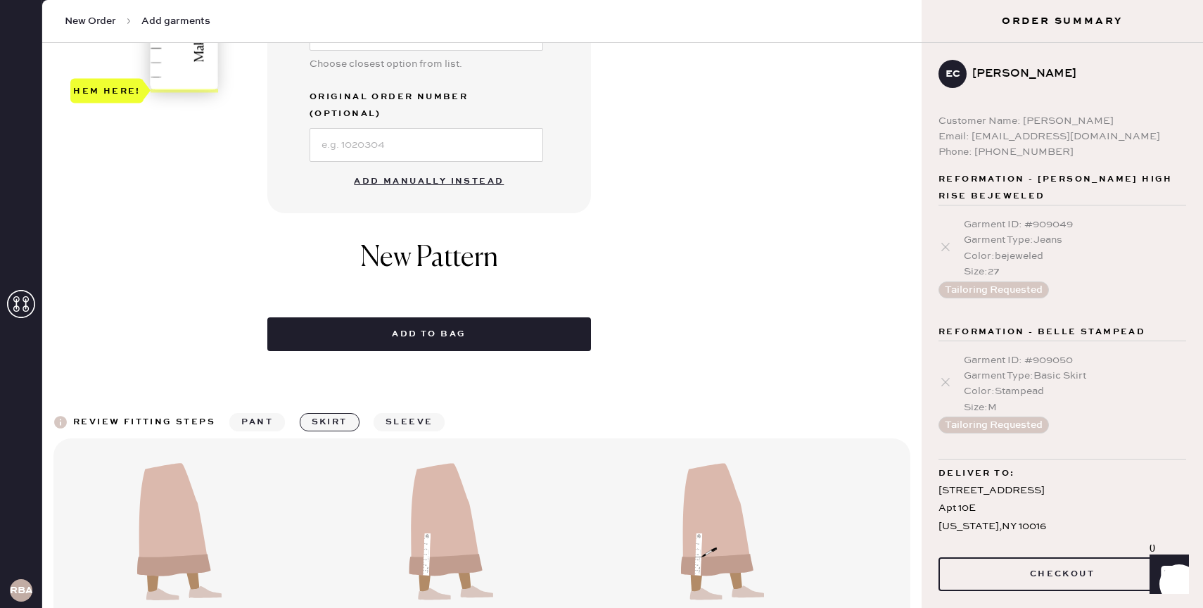
click at [417, 167] on button "Add manually instead" at bounding box center [428, 181] width 167 height 28
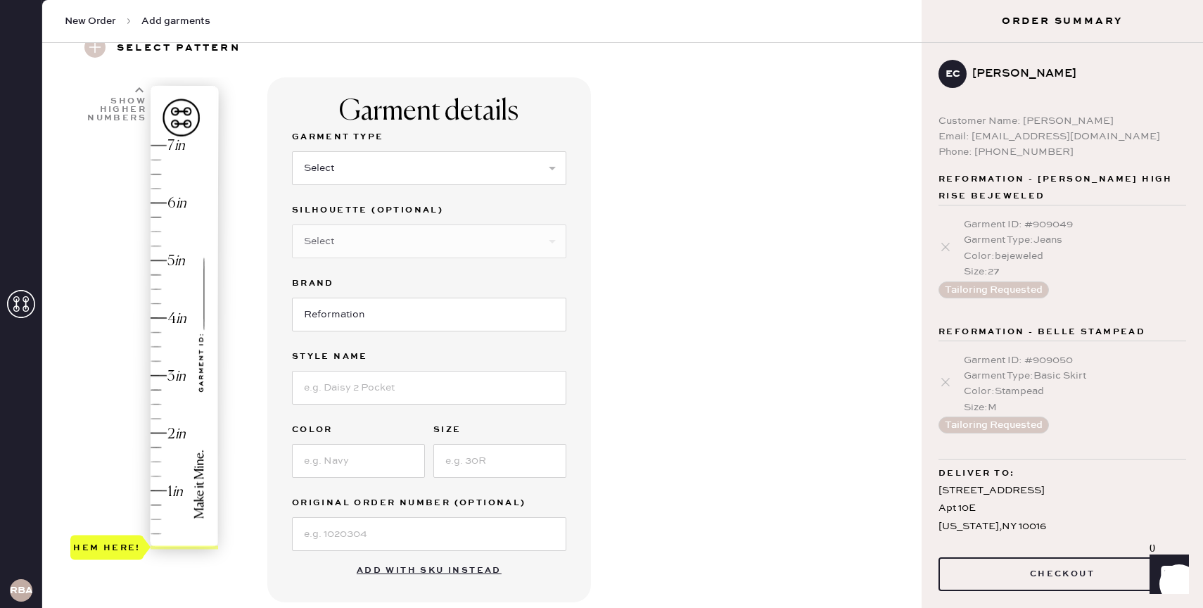
scroll to position [60, 0]
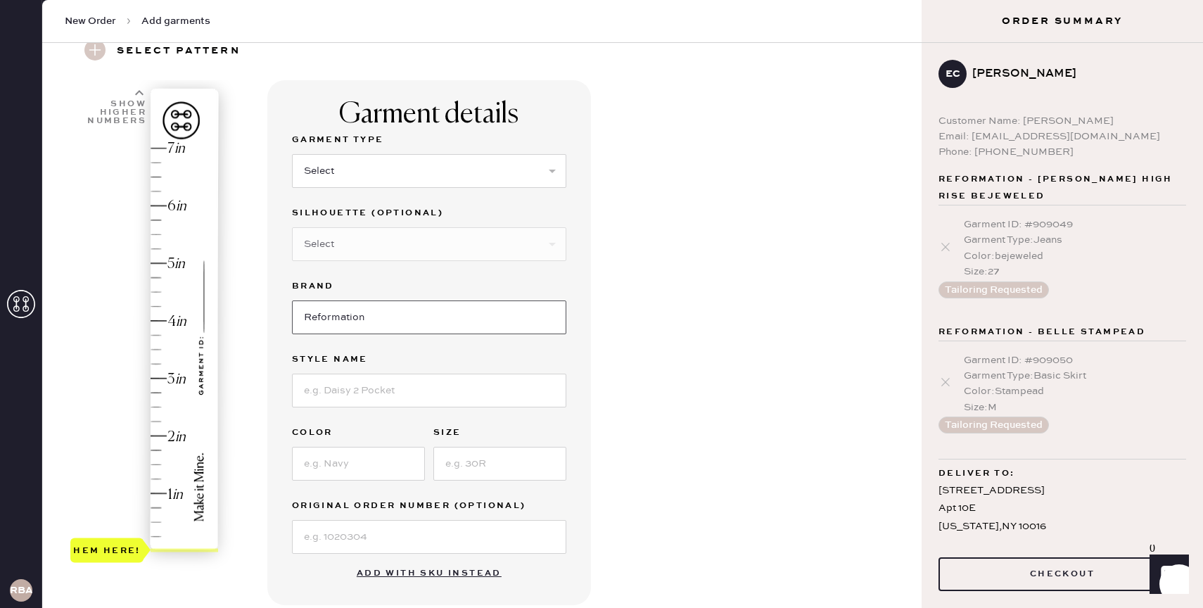
click at [355, 314] on input "Reformation" at bounding box center [429, 317] width 274 height 34
click at [364, 395] on input at bounding box center [429, 391] width 274 height 34
type input "[PERSON_NAME]"
click at [349, 459] on input at bounding box center [358, 464] width 133 height 34
type input "Brown"
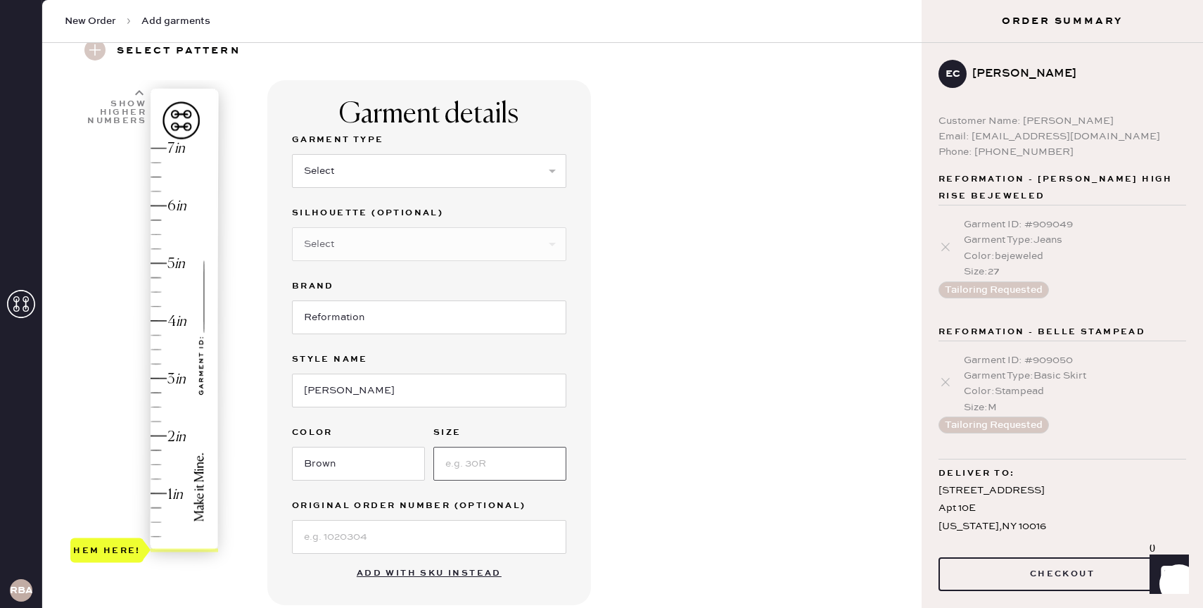
click at [544, 460] on input at bounding box center [499, 464] width 133 height 34
type input "M"
drag, startPoint x: 115, startPoint y: 546, endPoint x: 121, endPoint y: 407, distance: 139.4
click at [121, 406] on div "Hem here!" at bounding box center [107, 406] width 68 height 17
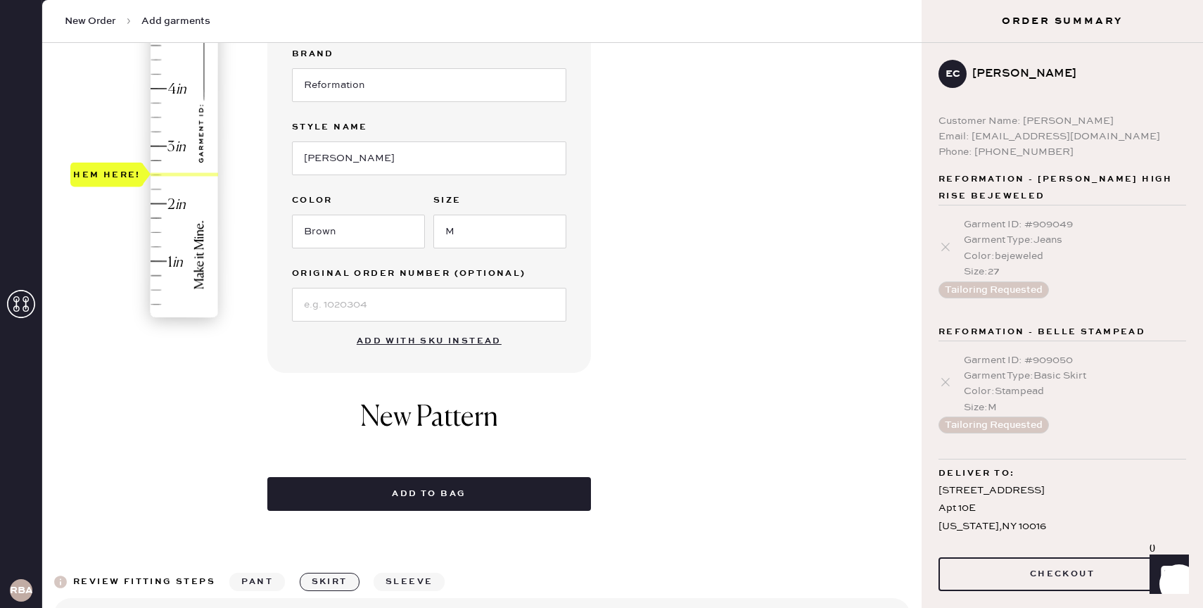
scroll to position [313, 0]
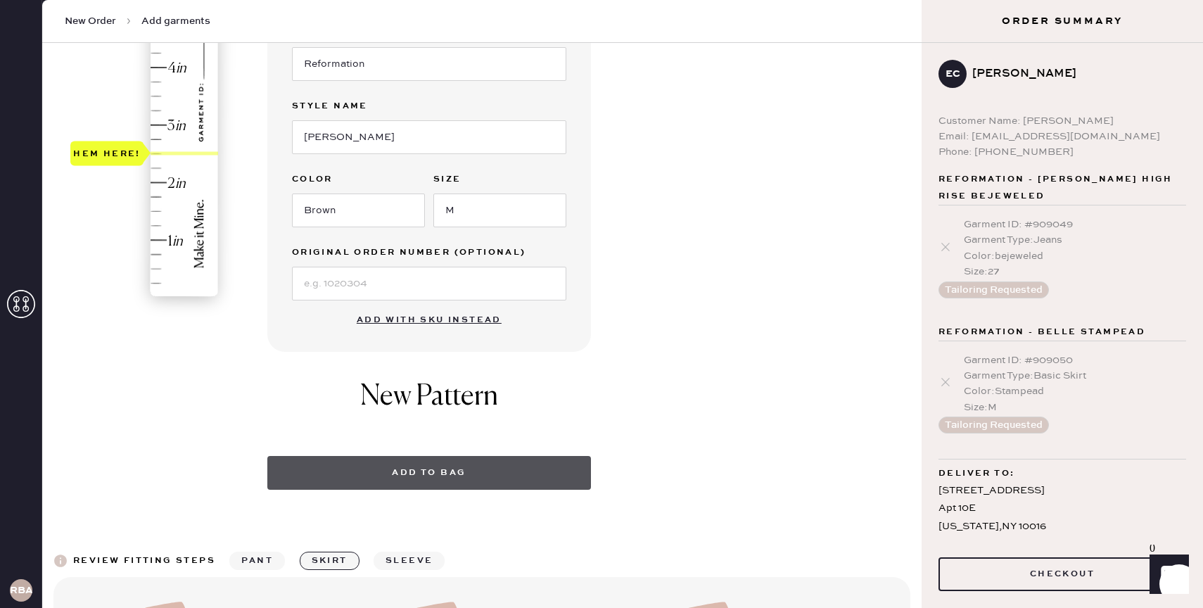
click at [450, 470] on button "Add to bag" at bounding box center [429, 473] width 324 height 34
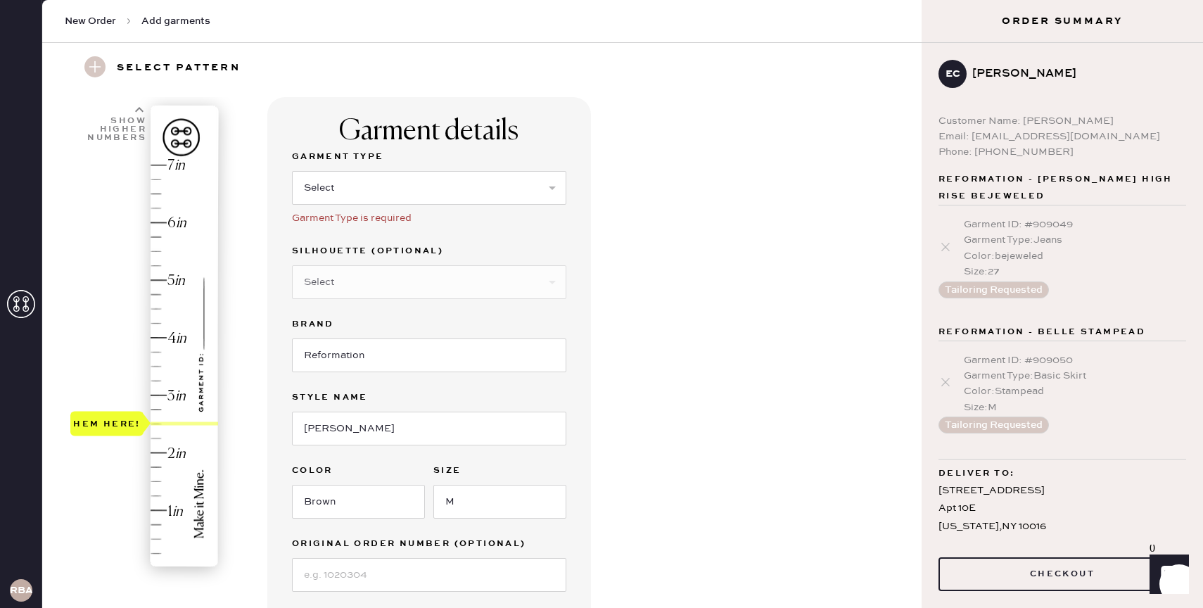
scroll to position [0, 0]
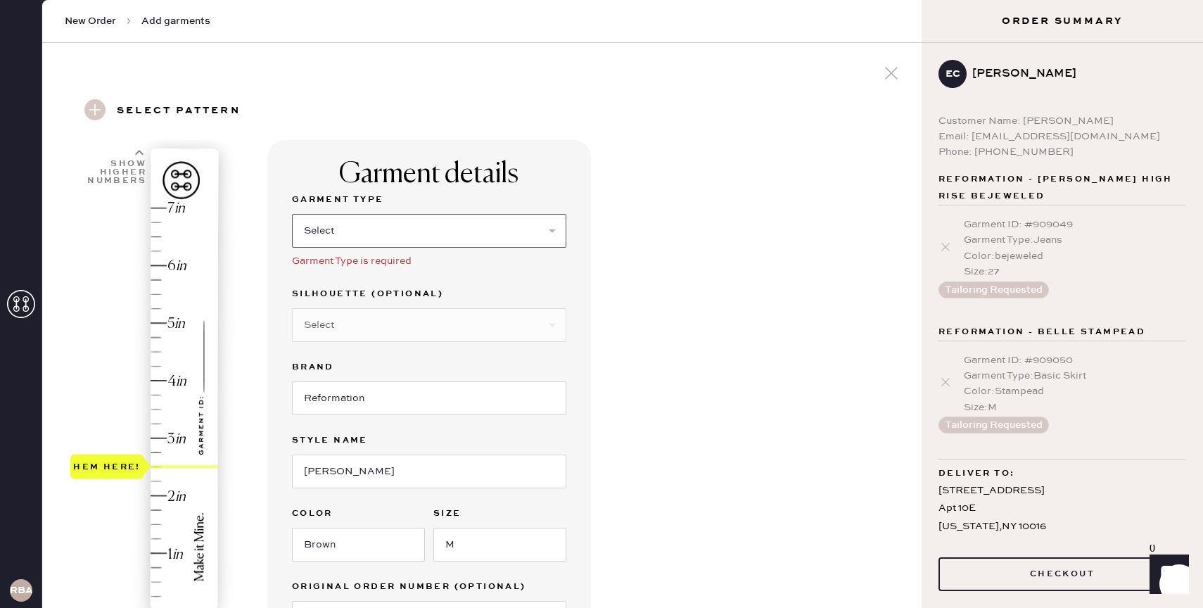
click at [446, 246] on select "Select Basic Skirt Jeans Leggings Pants Shorts Basic Sleeved Dress Basic Sleeve…" at bounding box center [429, 231] width 274 height 34
select select "4"
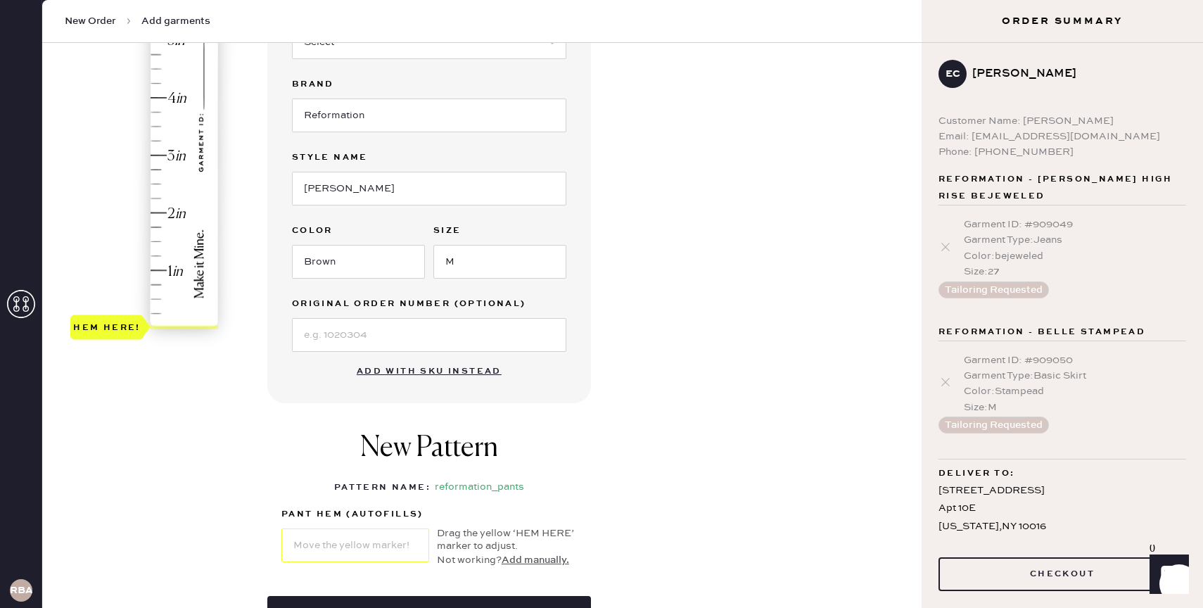
scroll to position [359, 0]
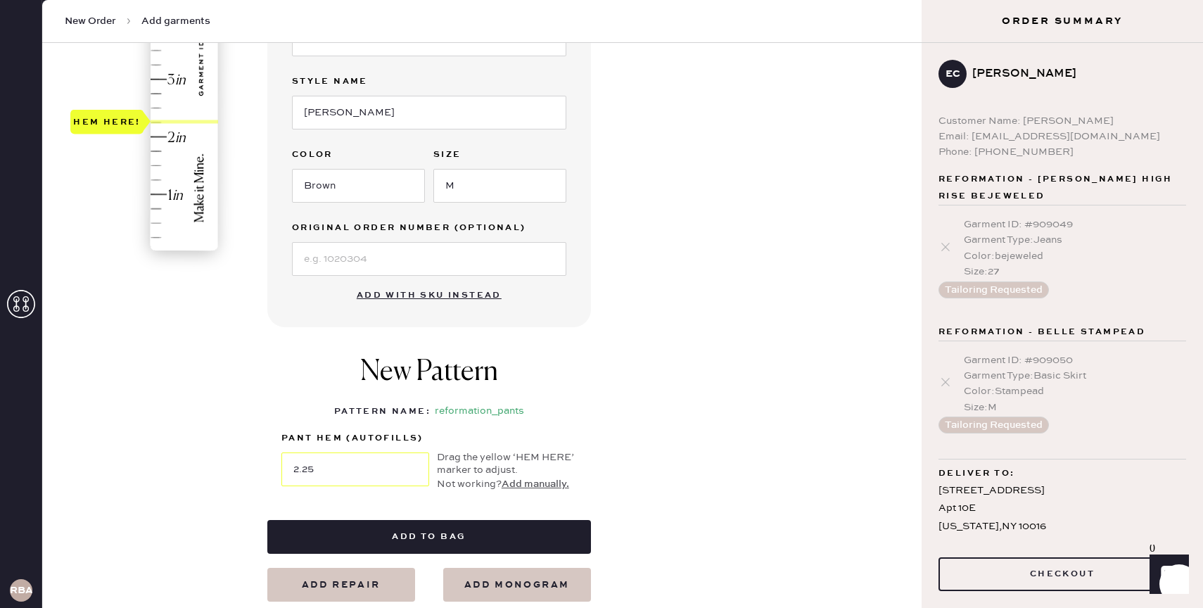
type input "2.5"
drag, startPoint x: 110, startPoint y: 249, endPoint x: 113, endPoint y: 115, distance: 133.7
click at [113, 115] on div "Hem here!" at bounding box center [106, 108] width 73 height 25
click at [490, 533] on button "Add to bag" at bounding box center [429, 537] width 324 height 34
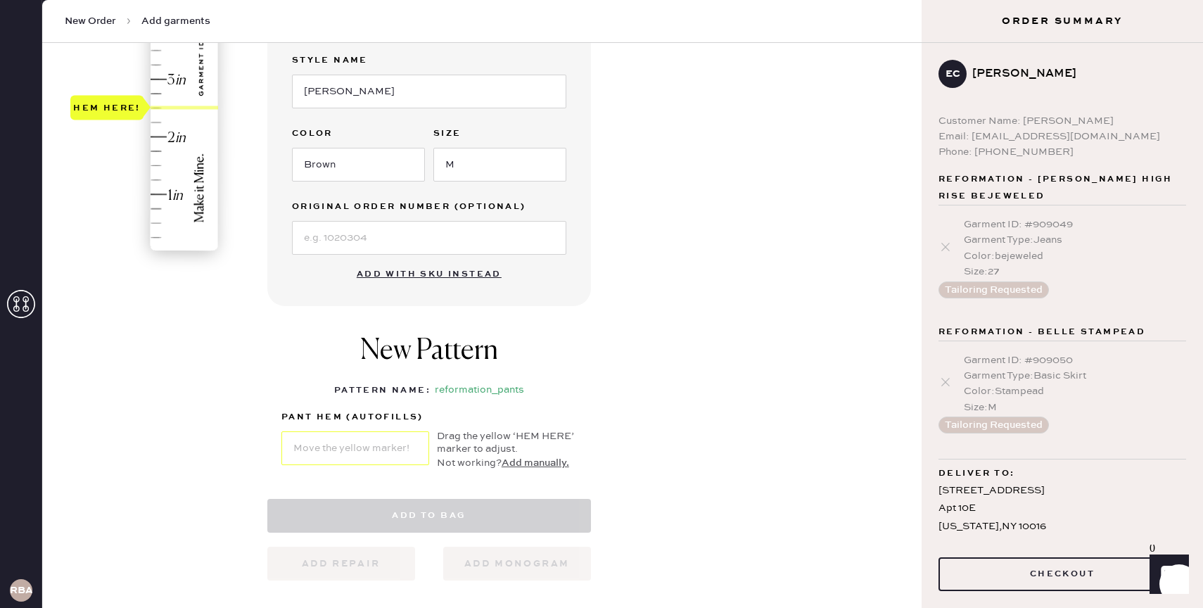
select select "4"
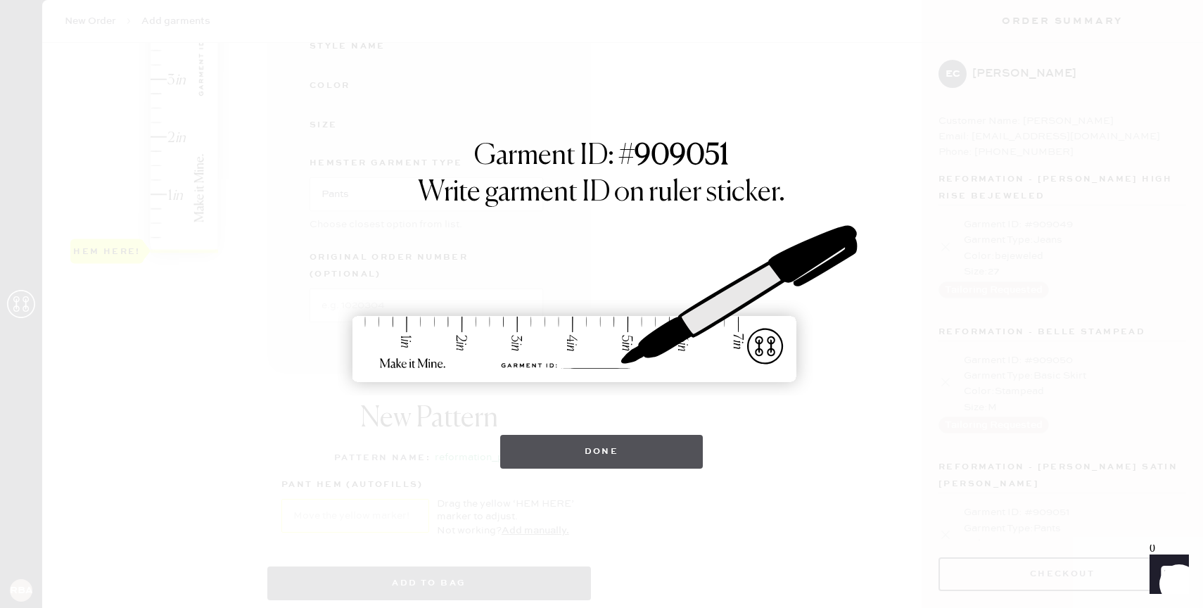
click at [601, 443] on button "Done" at bounding box center [601, 452] width 203 height 34
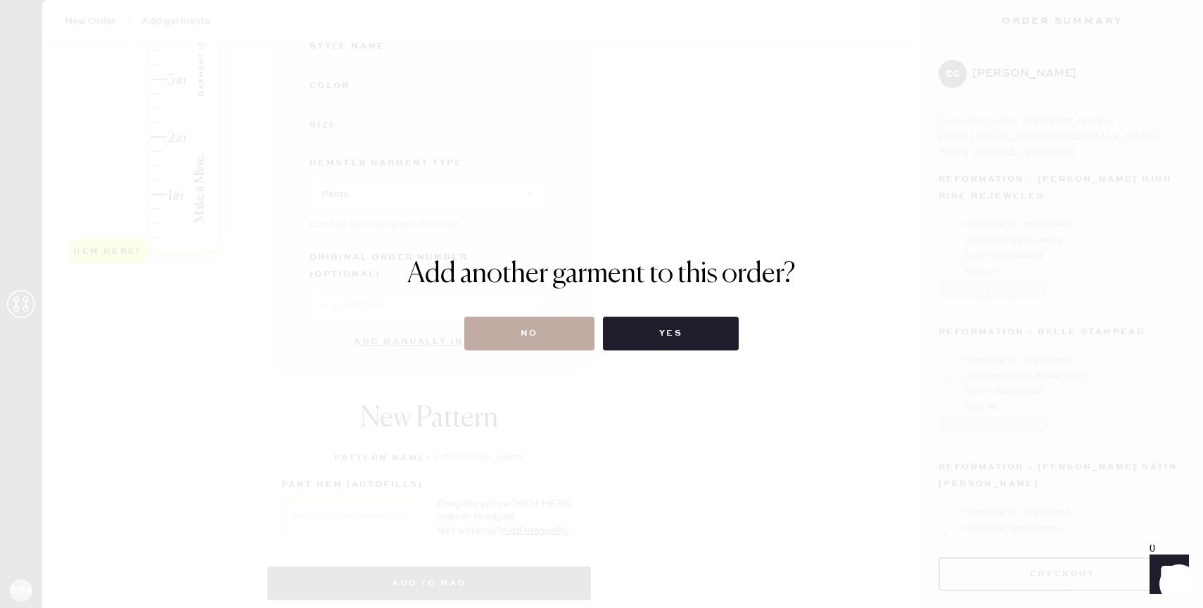
click at [531, 349] on button "No" at bounding box center [529, 334] width 130 height 34
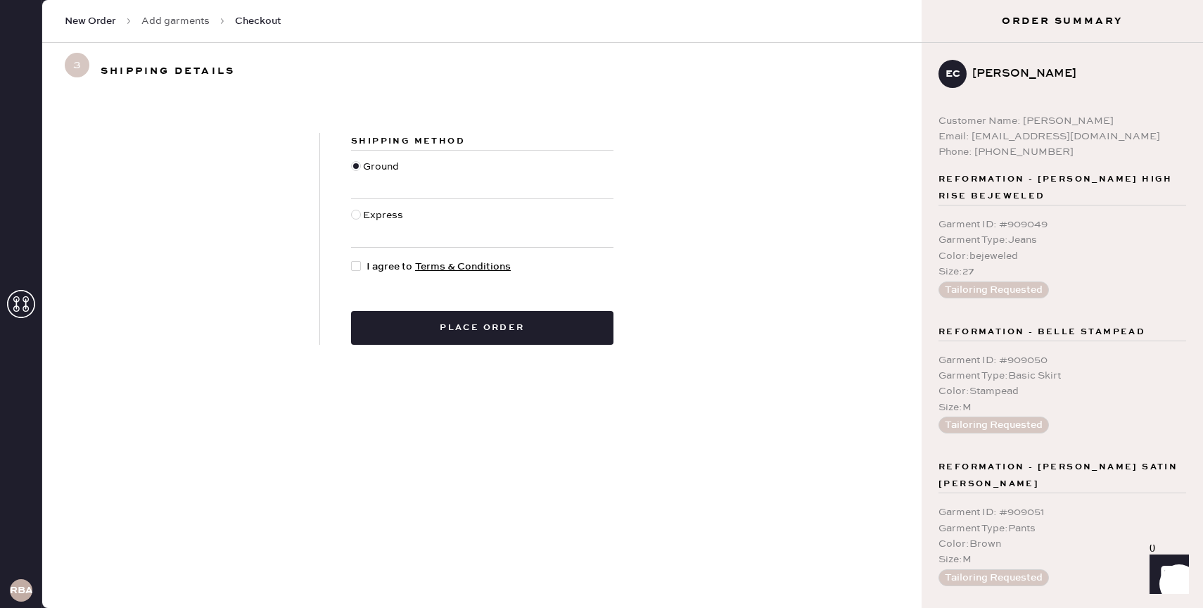
click at [367, 278] on div "Shipping Method Ground Express I agree to Terms & Conditions Place order" at bounding box center [482, 239] width 324 height 212
click at [362, 265] on div at bounding box center [358, 266] width 15 height 15
click at [352, 260] on input "I agree to Terms & Conditions" at bounding box center [351, 259] width 1 height 1
checkbox input "true"
click at [467, 324] on button "Place order" at bounding box center [482, 328] width 262 height 34
